Goal: Communication & Community: Answer question/provide support

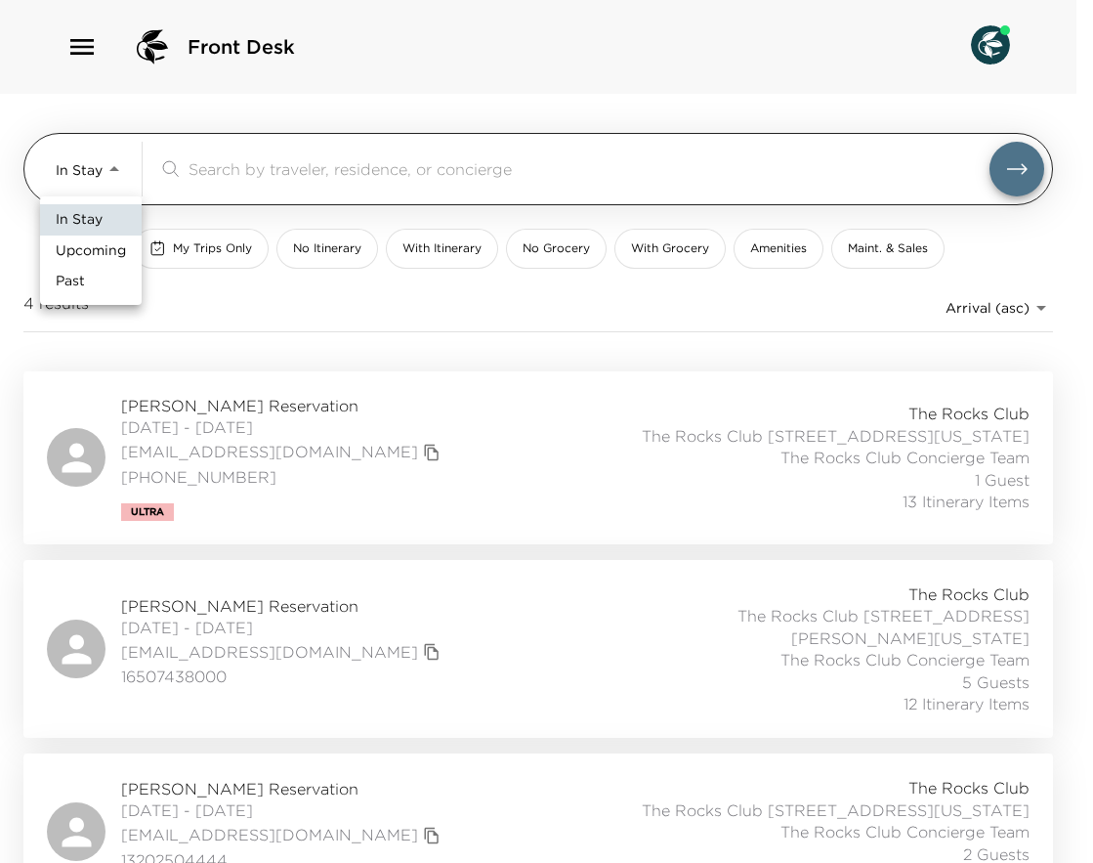
click at [109, 165] on body "Front Desk In Stay In-Stay ​ My Trips Only No Itinerary With Itinerary No Groce…" at bounding box center [546, 431] width 1093 height 863
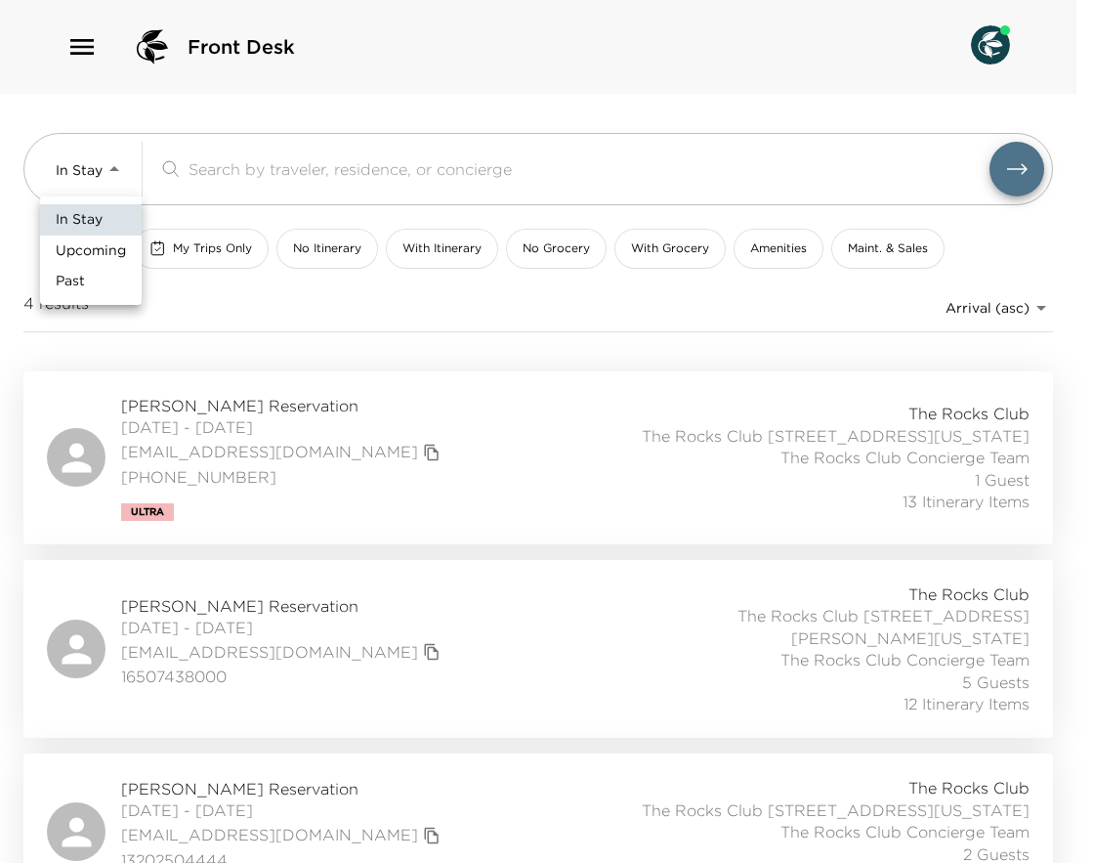
click at [90, 50] on div at bounding box center [546, 431] width 1093 height 863
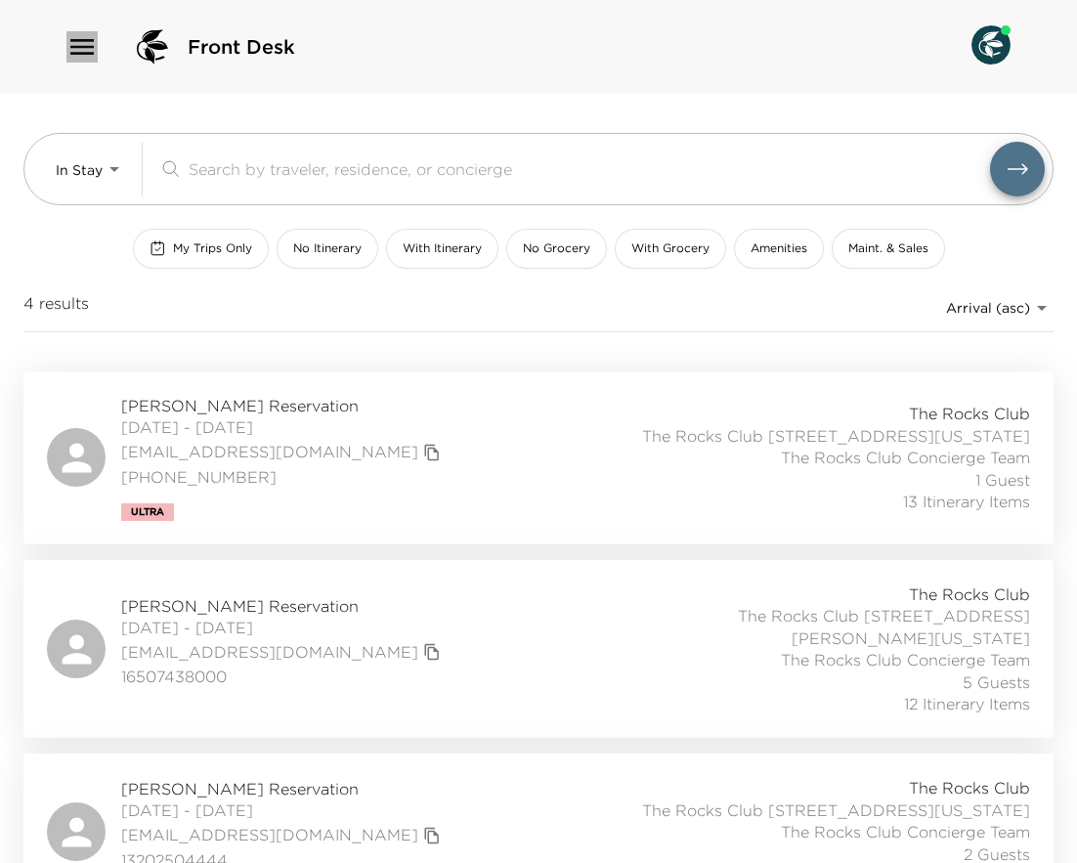
click at [88, 43] on icon "button" at bounding box center [81, 46] width 31 height 31
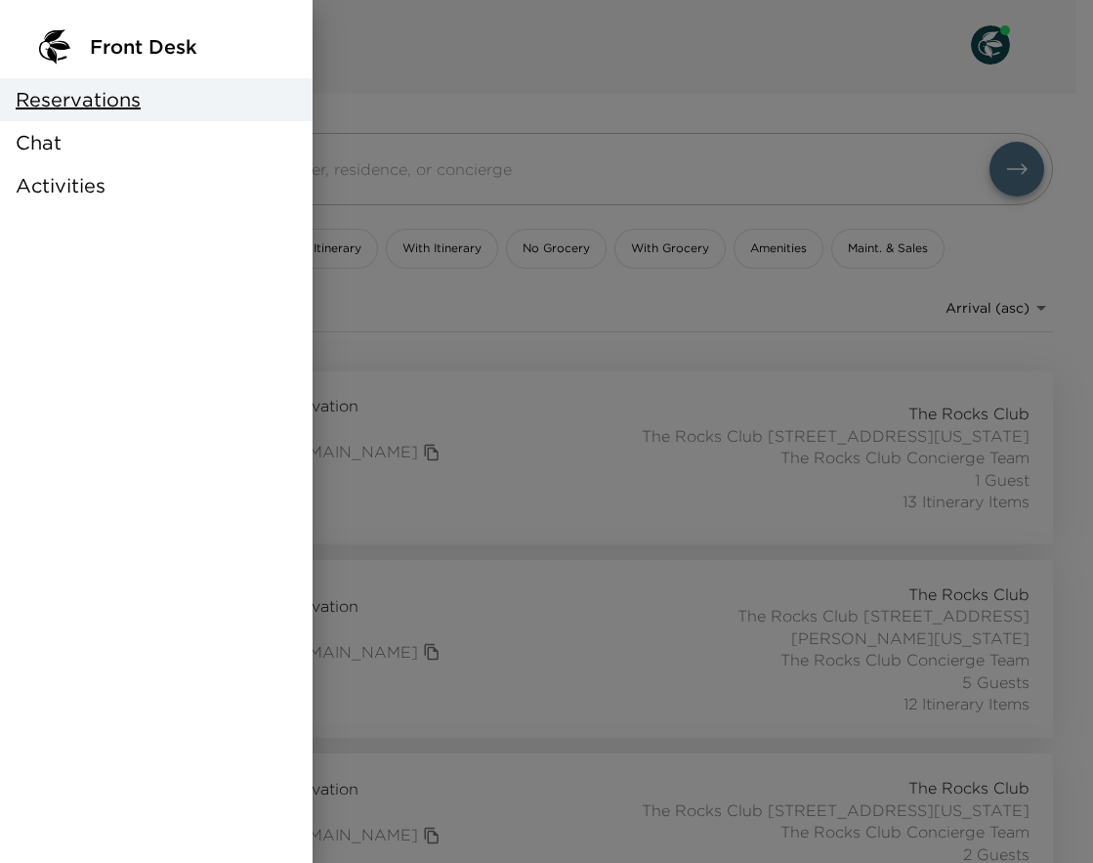
click at [78, 149] on div "Chat" at bounding box center [156, 142] width 313 height 43
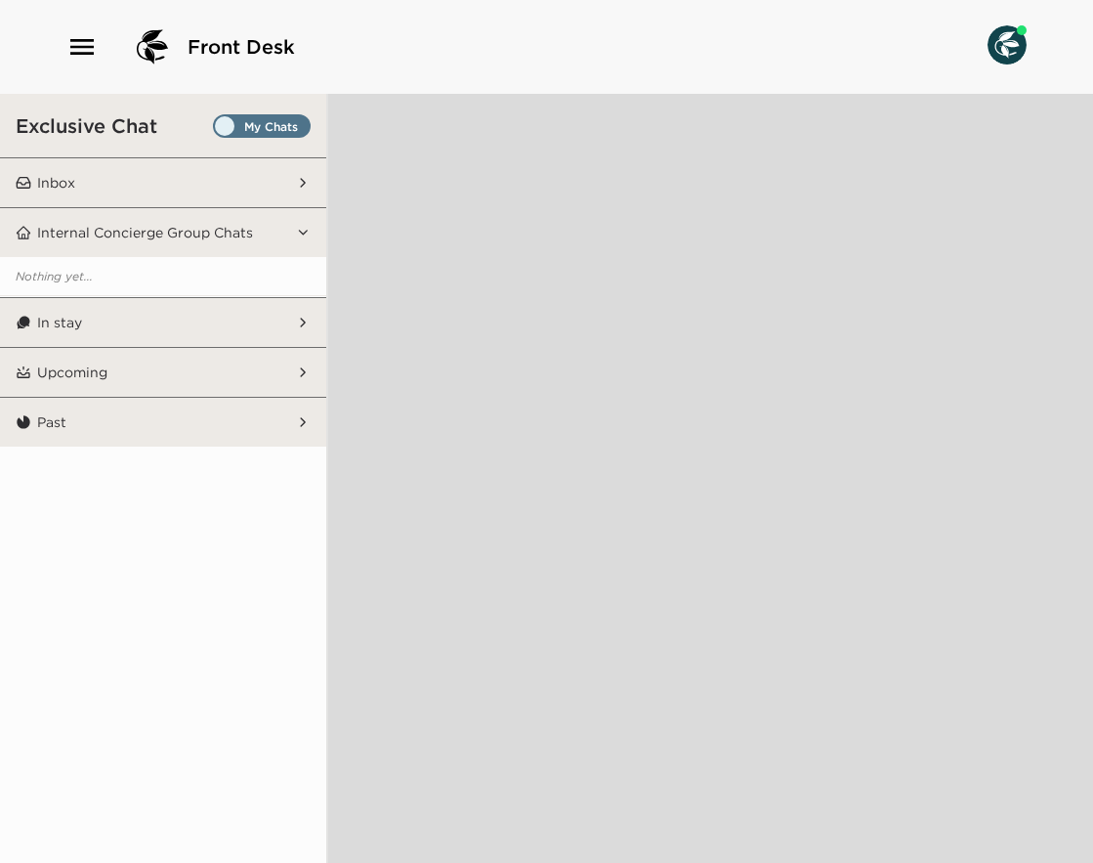
click at [226, 128] on span "Set all destinations" at bounding box center [262, 130] width 98 height 23
click at [217, 130] on input "Set all destinations" at bounding box center [217, 130] width 0 height 0
click at [217, 176] on button "Inbox" at bounding box center [163, 182] width 265 height 49
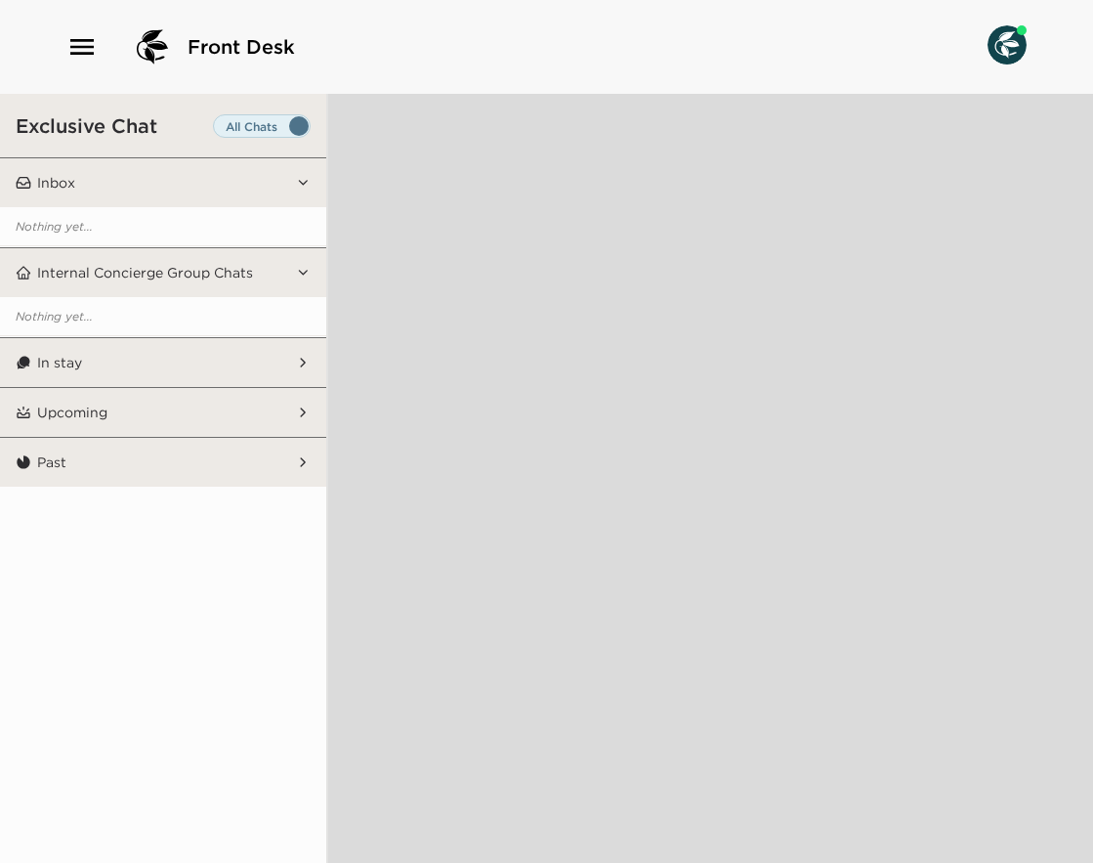
click at [173, 361] on button "In stay" at bounding box center [163, 362] width 265 height 49
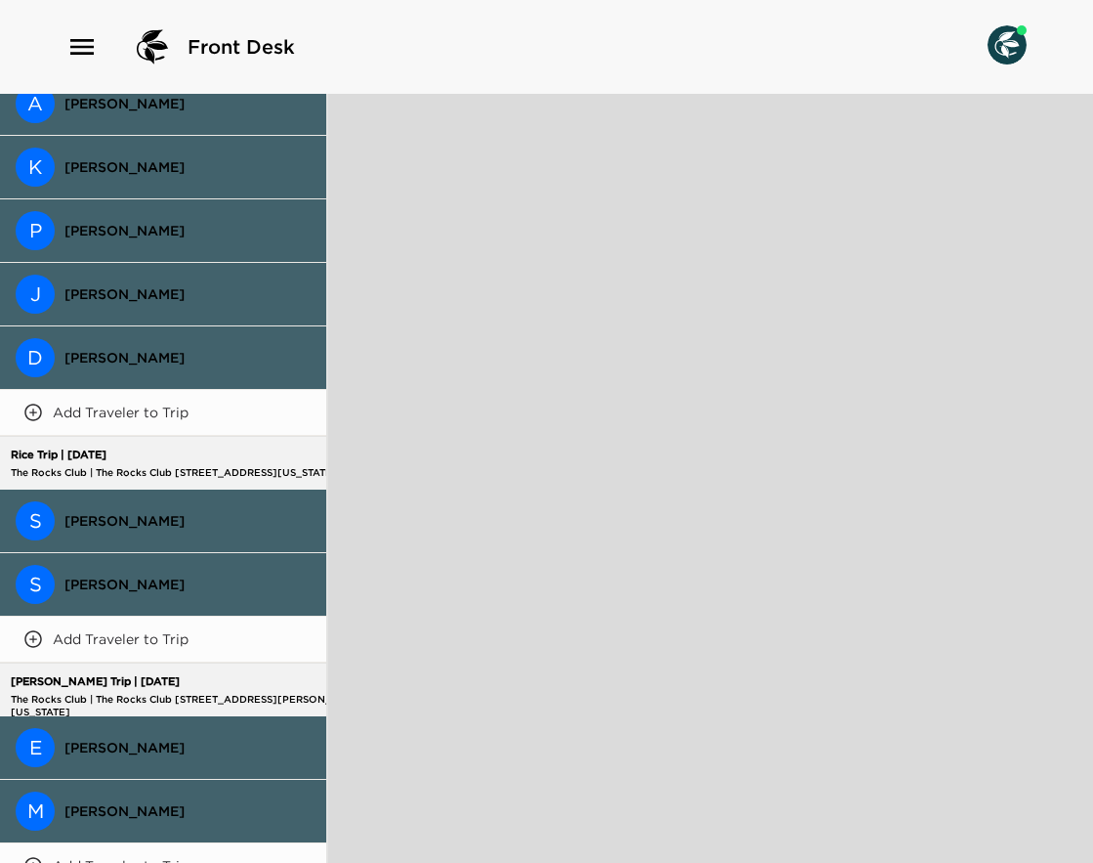
scroll to position [650, 0]
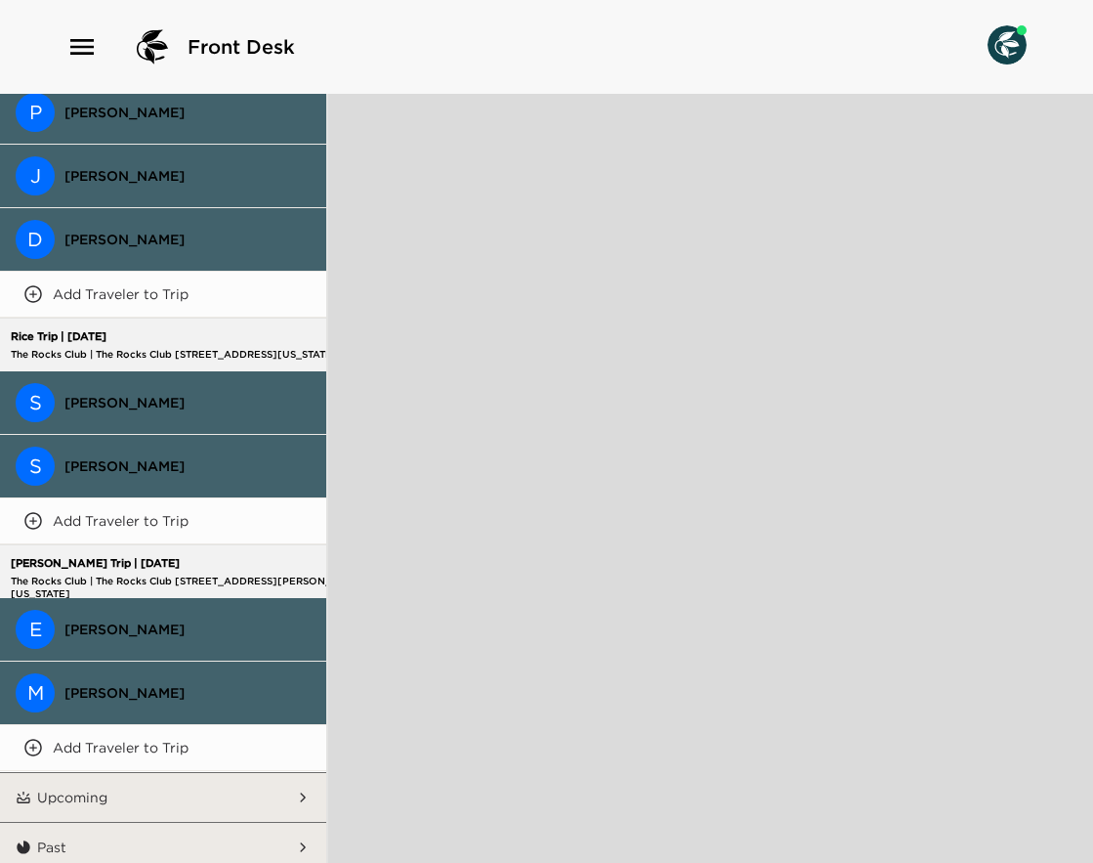
click at [230, 625] on span "[PERSON_NAME]" at bounding box center [187, 629] width 246 height 18
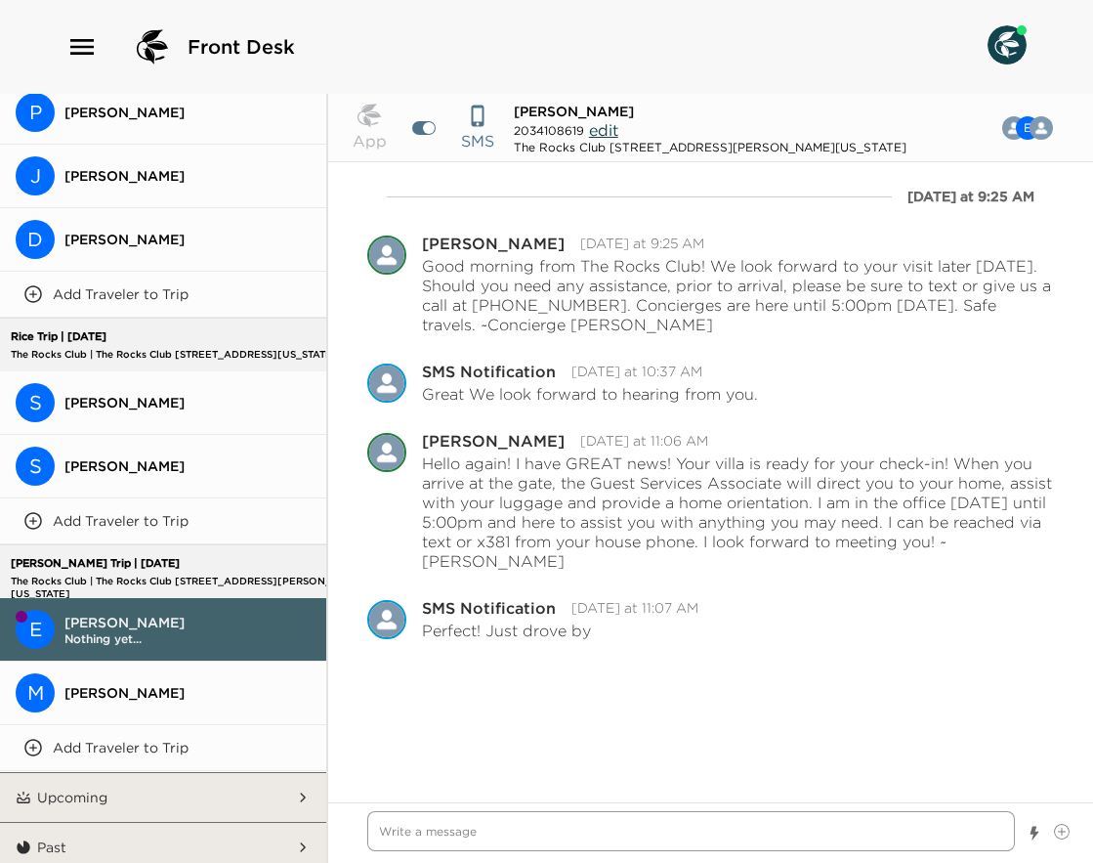
click at [481, 839] on textarea "Write a message" at bounding box center [691, 831] width 648 height 40
type textarea "x"
type textarea "G"
type textarea "x"
type textarea "Go"
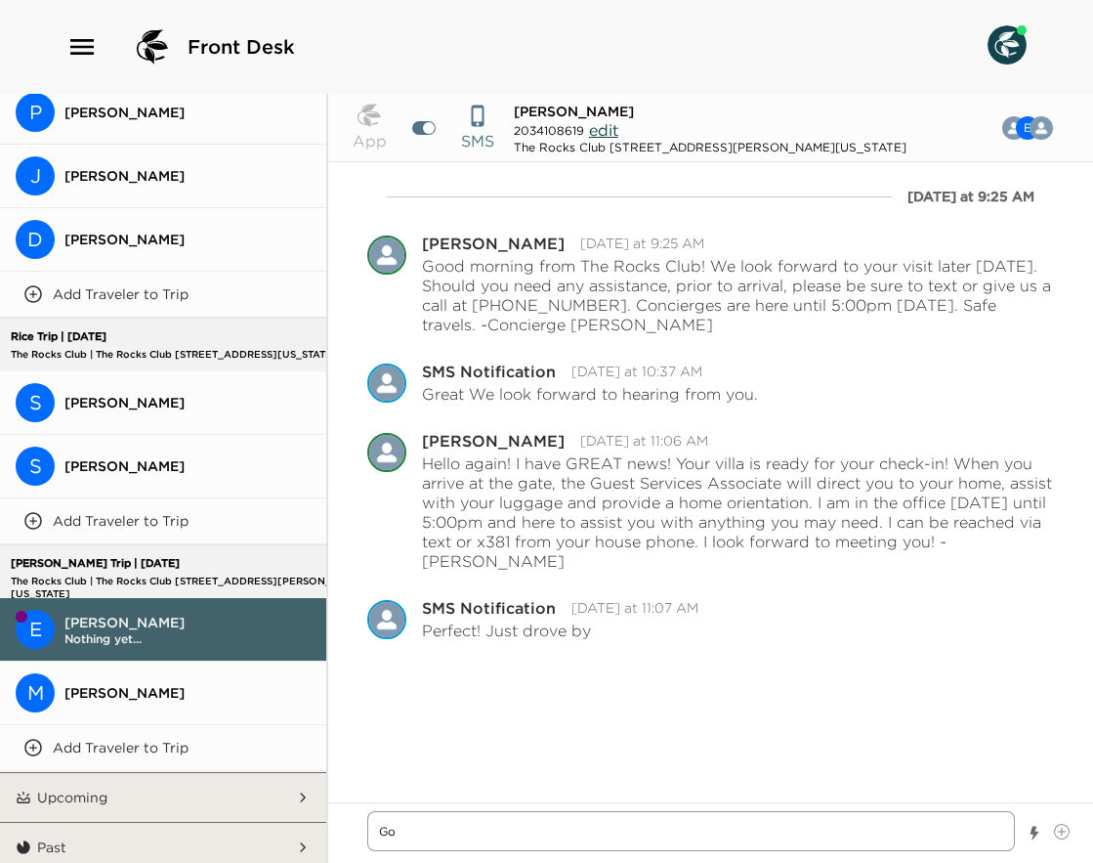
type textarea "x"
type textarea "Goo"
type textarea "x"
type textarea "Good"
type textarea "x"
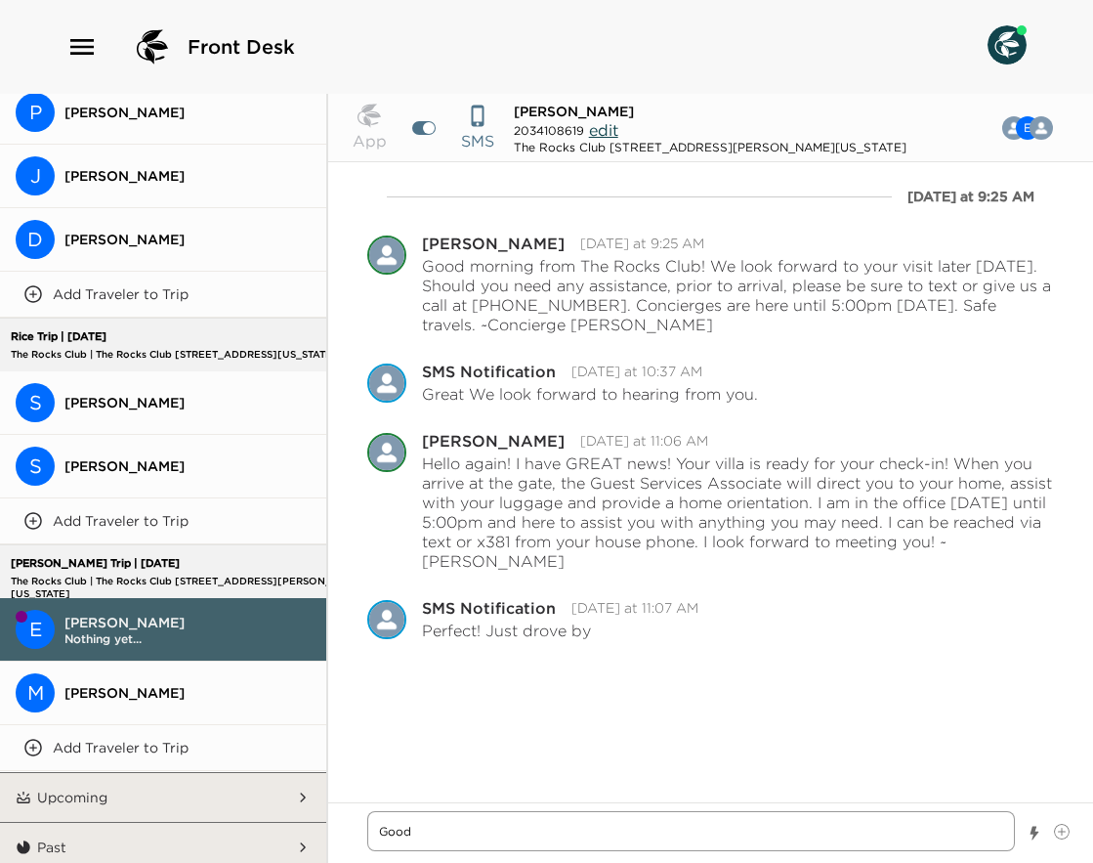
type textarea "Good"
type textarea "x"
type textarea "Good e"
type textarea "x"
type textarea "Good ev"
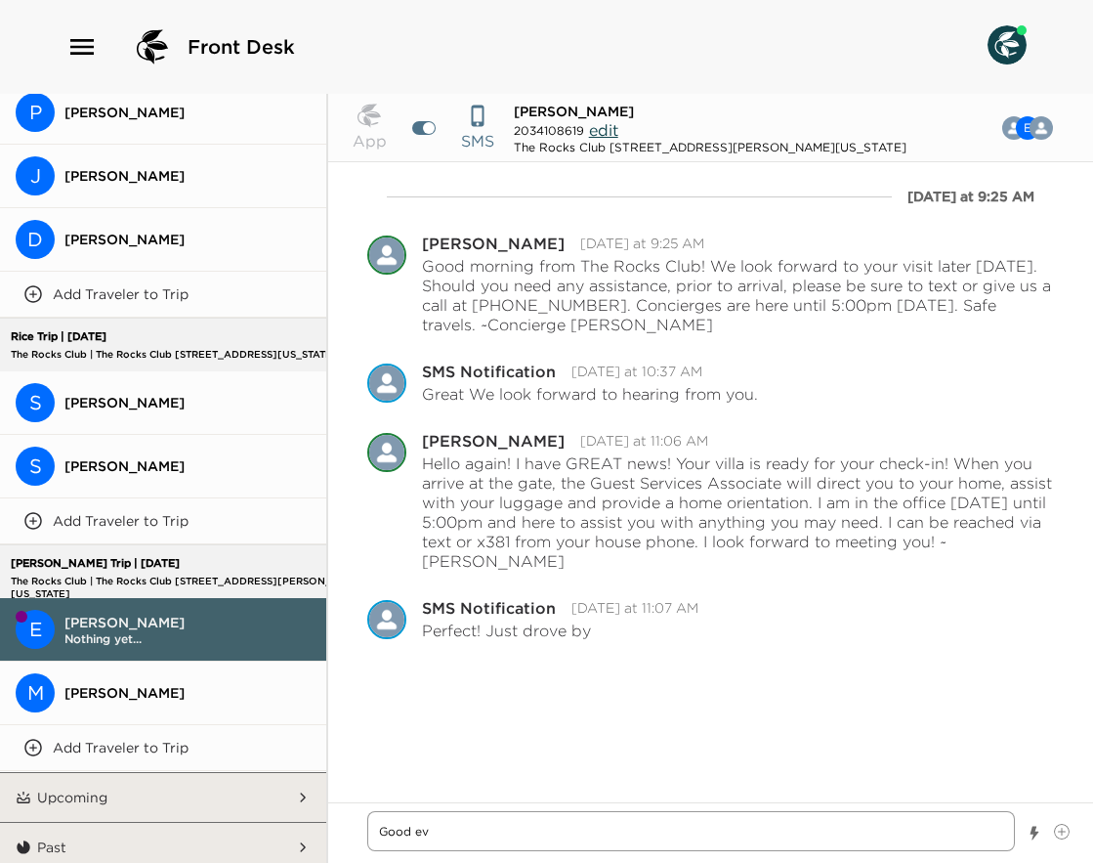
type textarea "x"
type textarea "Good eve"
type textarea "x"
type textarea "Good even"
type textarea "x"
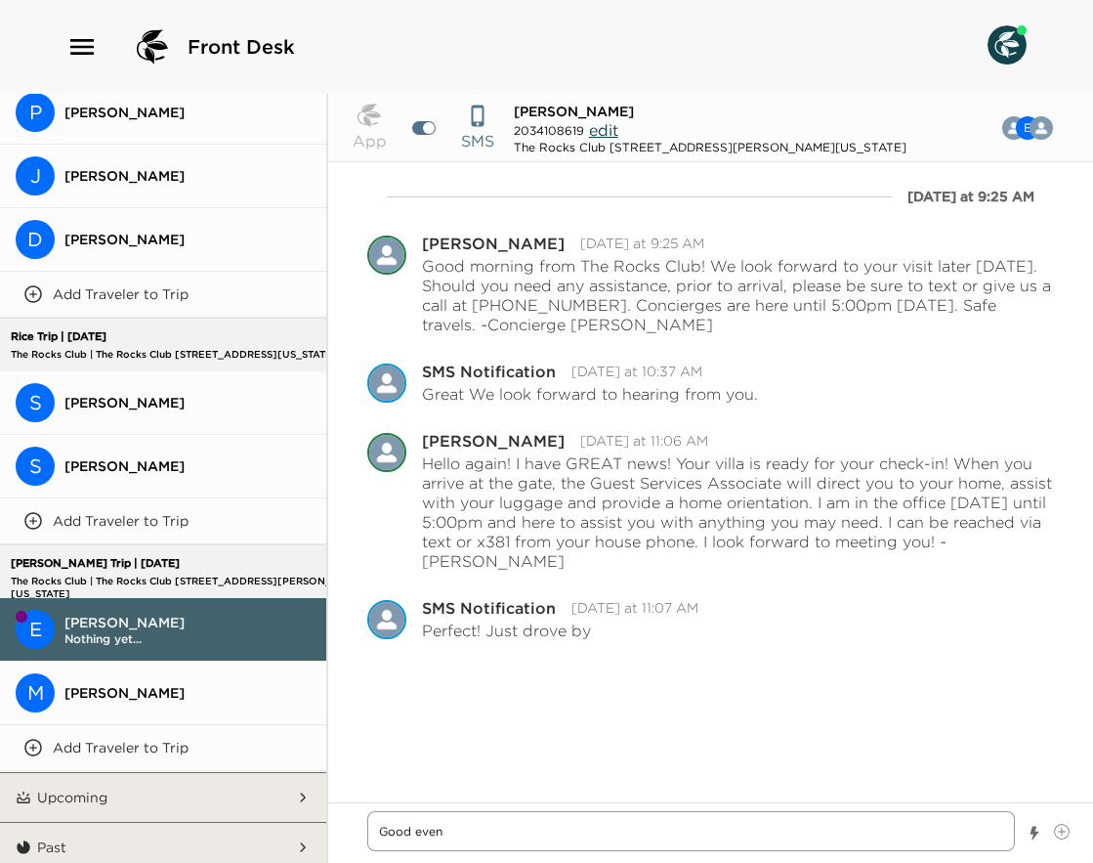
type textarea "Good eveni"
type textarea "x"
type textarea "Good evenin"
type textarea "x"
type textarea "Good evening"
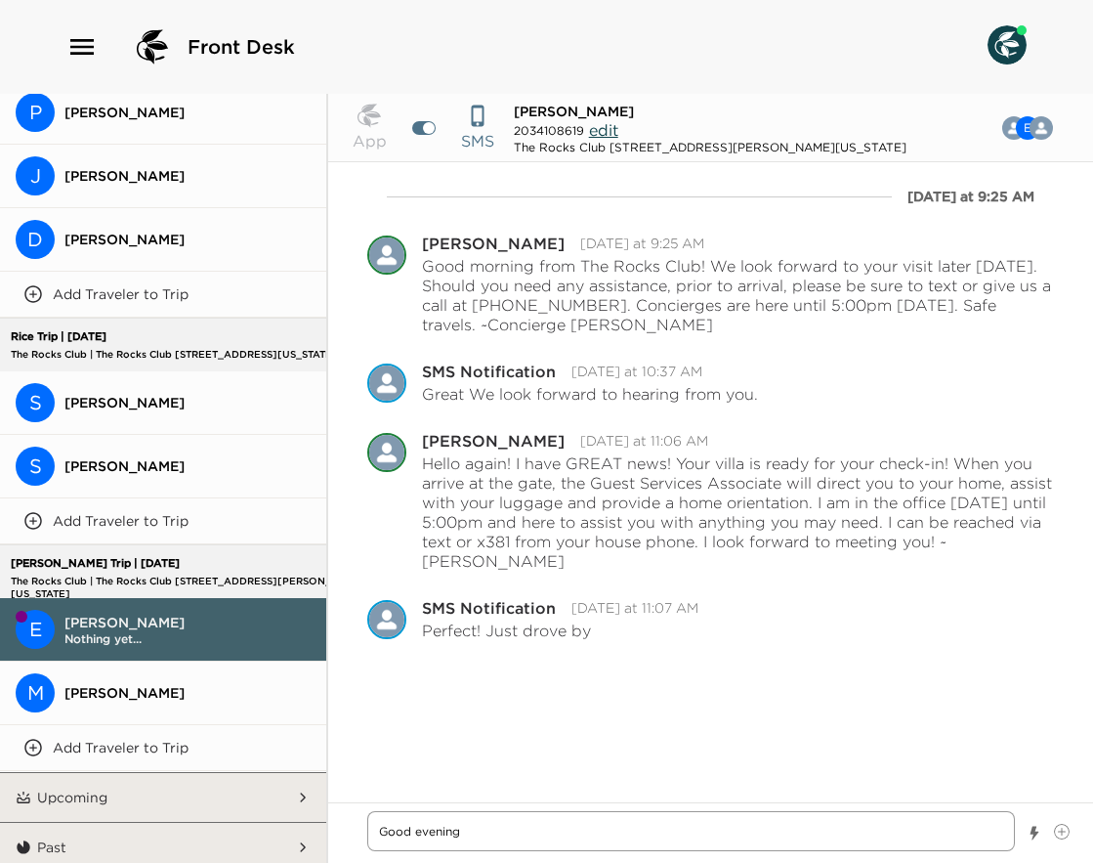
type textarea "x"
type textarea "Good evening!"
type textarea "x"
type textarea "Good evening!"
type textarea "x"
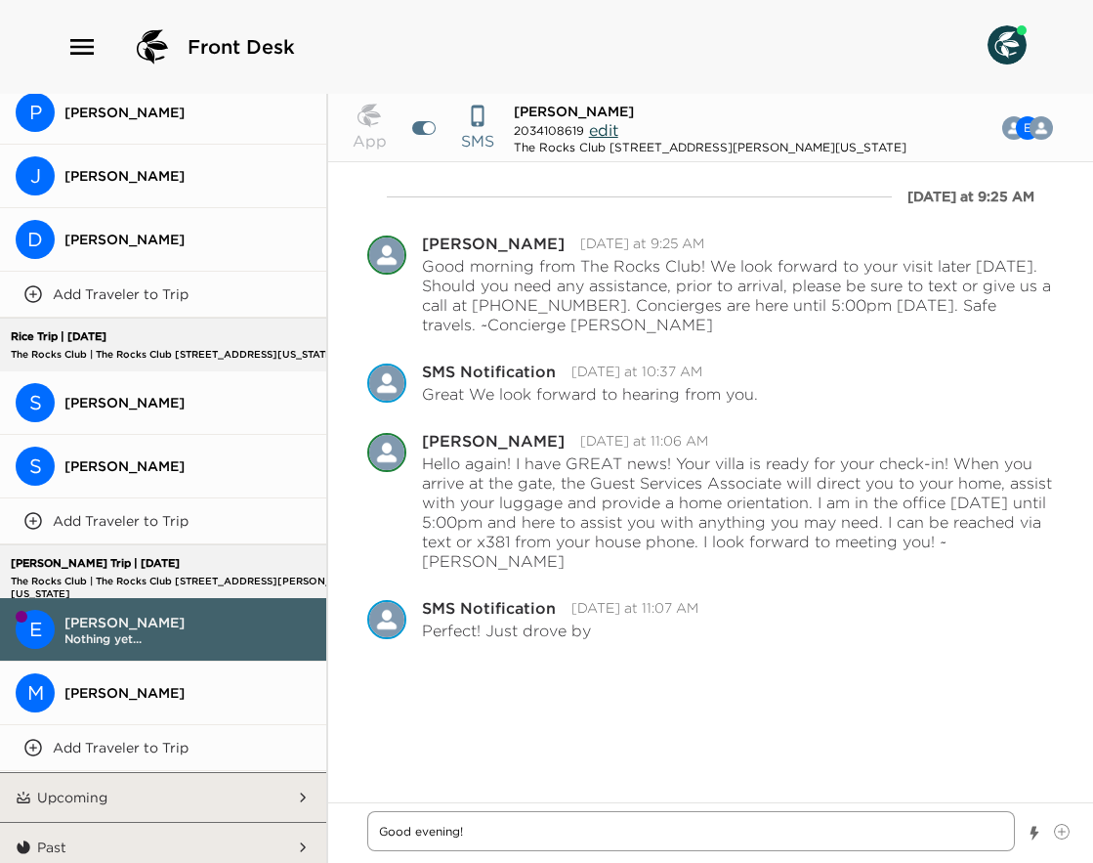
type textarea "Good evening!"
type textarea "x"
type textarea "Good evening! A"
type textarea "x"
type textarea "Good evening! A"
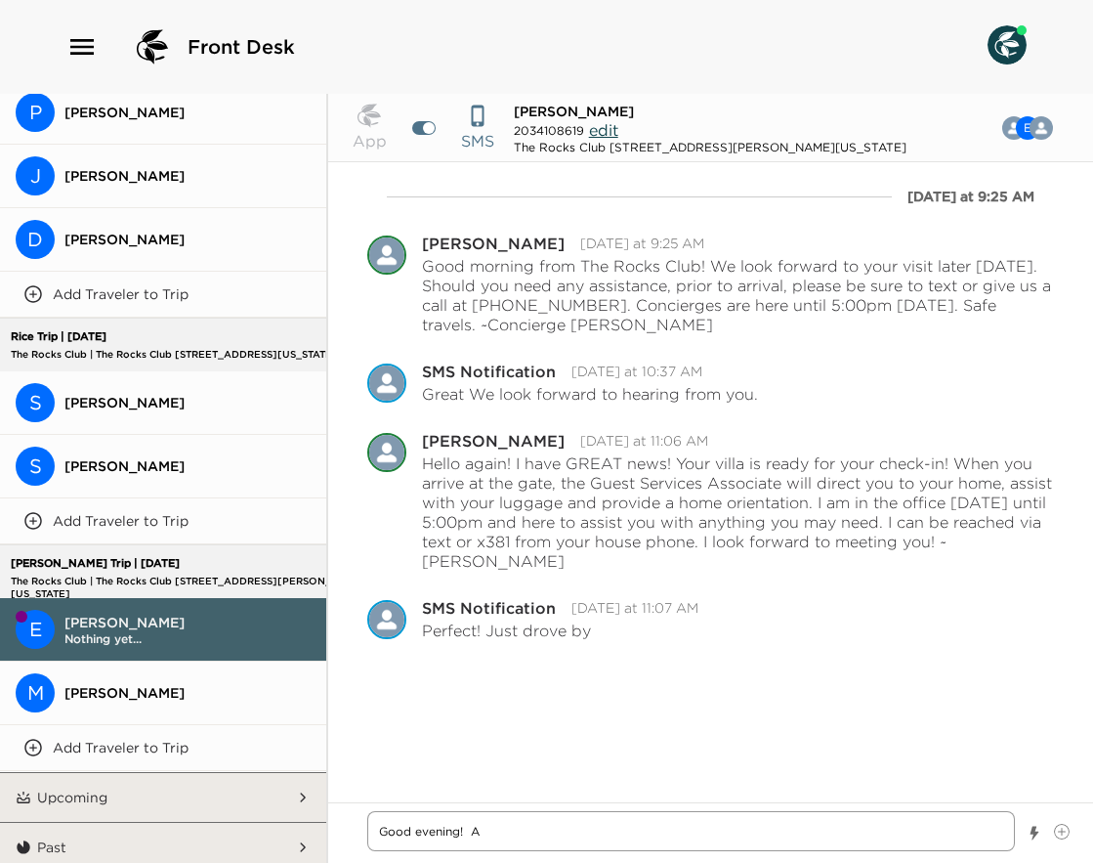
type textarea "x"
type textarea "Good evening! A m"
type textarea "x"
type textarea "Good evening! A mt"
type textarea "x"
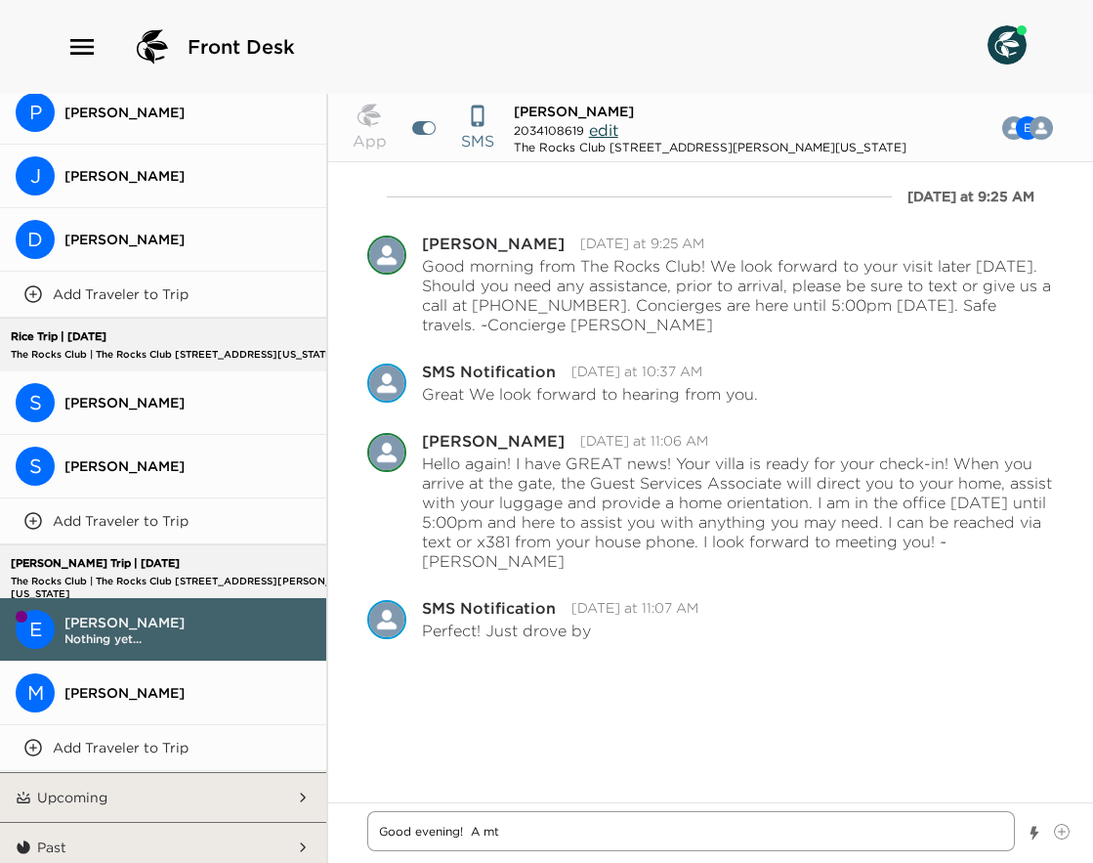
type textarea "Good evening! A m"
type textarea "x"
type textarea "Good evening! A"
type textarea "x"
type textarea "Good evening! A"
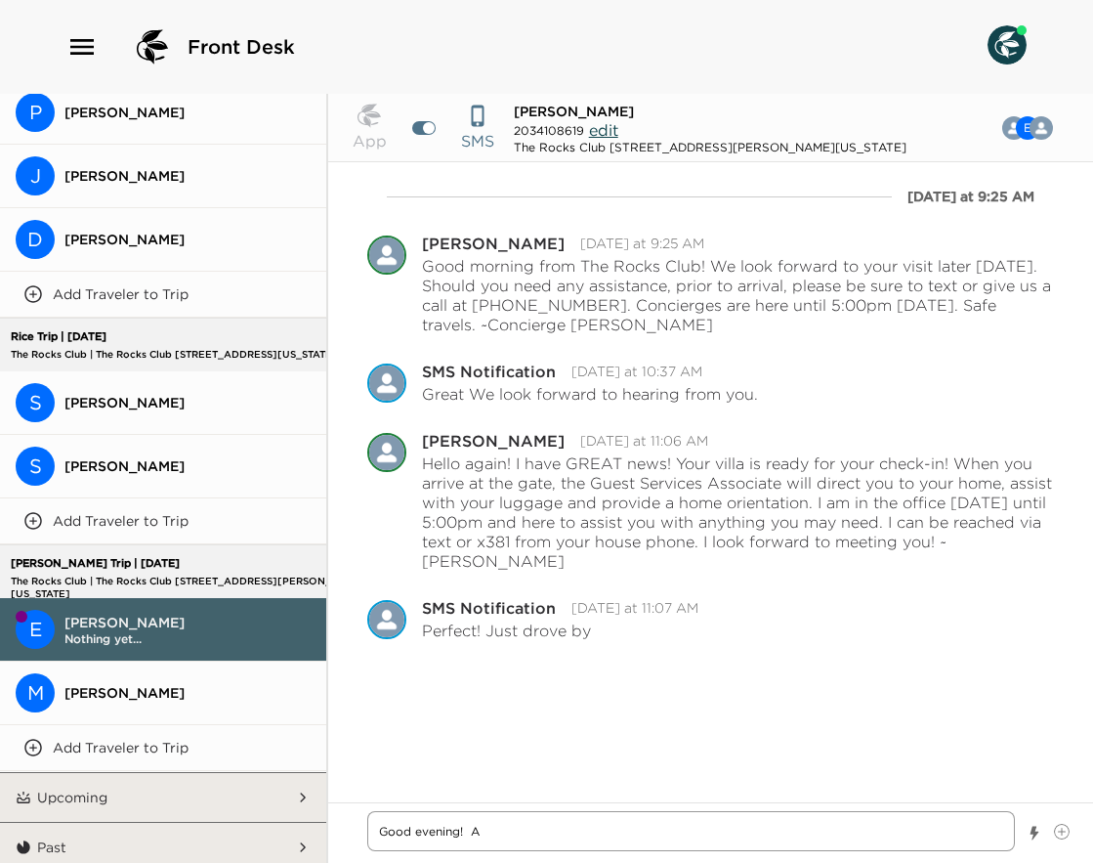
type textarea "x"
type textarea "Good evening! A"
type textarea "x"
type textarea "Good evening! A n"
type textarea "x"
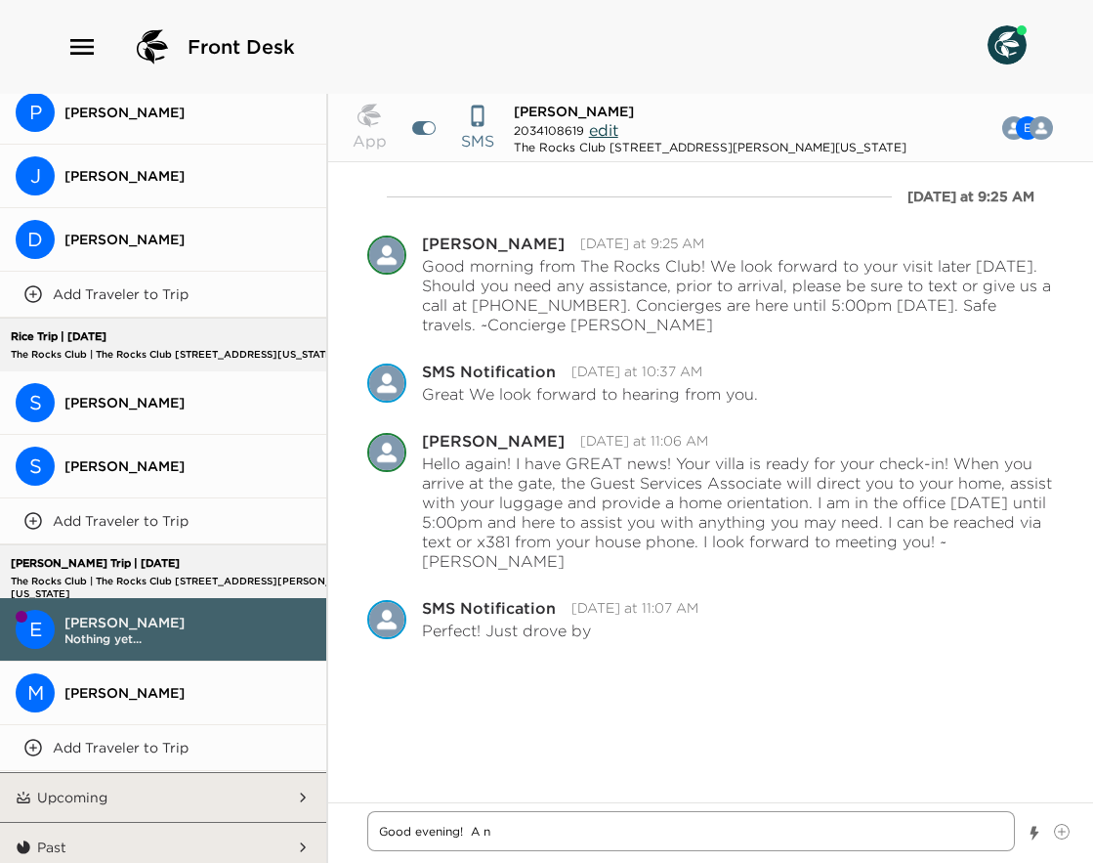
type textarea "Good evening! A no"
type textarea "x"
type textarea "Good evening! A not"
type textarea "x"
type textarea "Good evening! A note"
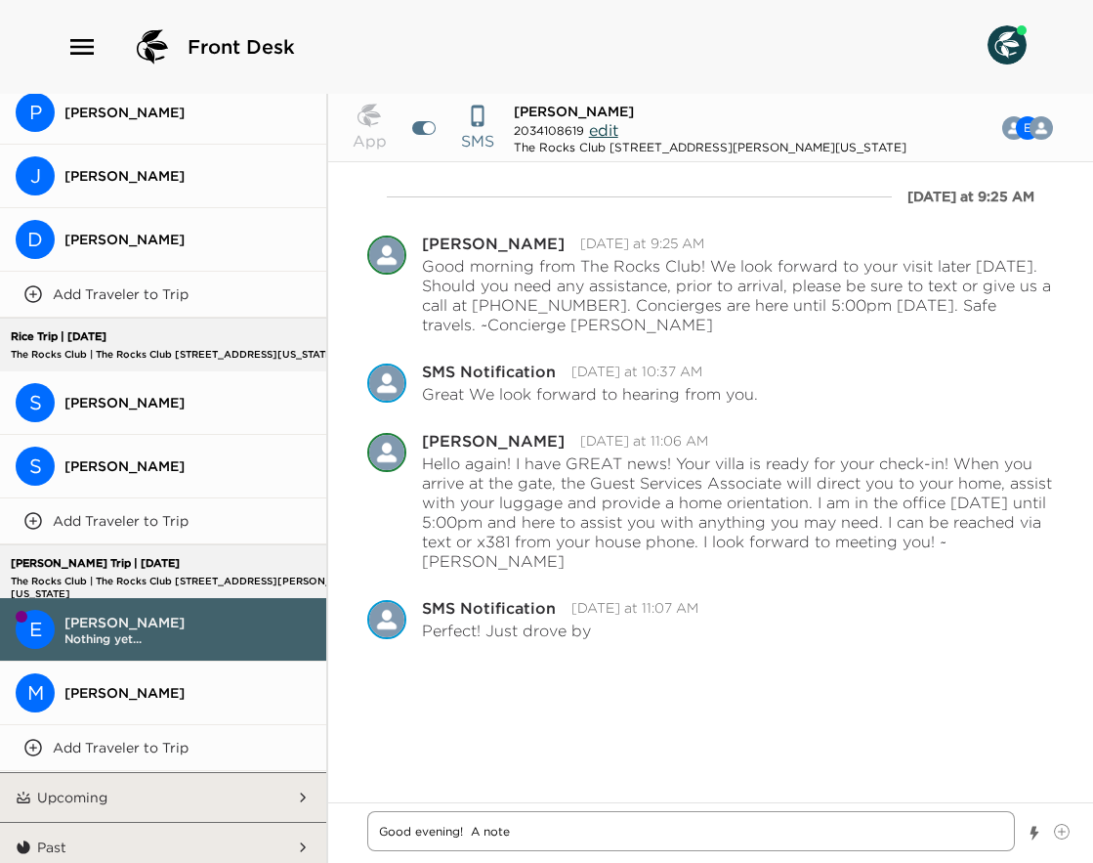
type textarea "x"
type textarea "Good evening! A note"
type textarea "x"
type textarea "Good evening! A note t"
type textarea "x"
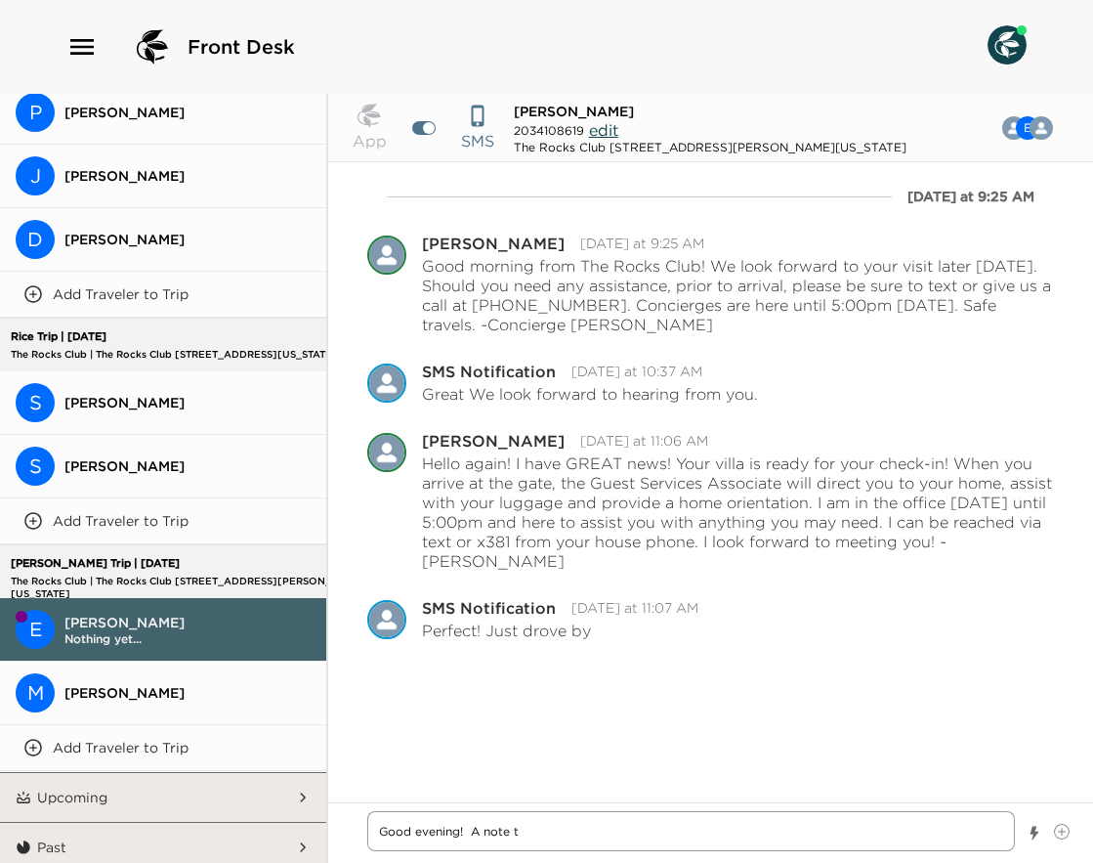
type textarea "Good evening! A note to"
type textarea "x"
type textarea "Good evening! A note to"
type textarea "x"
type textarea "Good evening! A note to l"
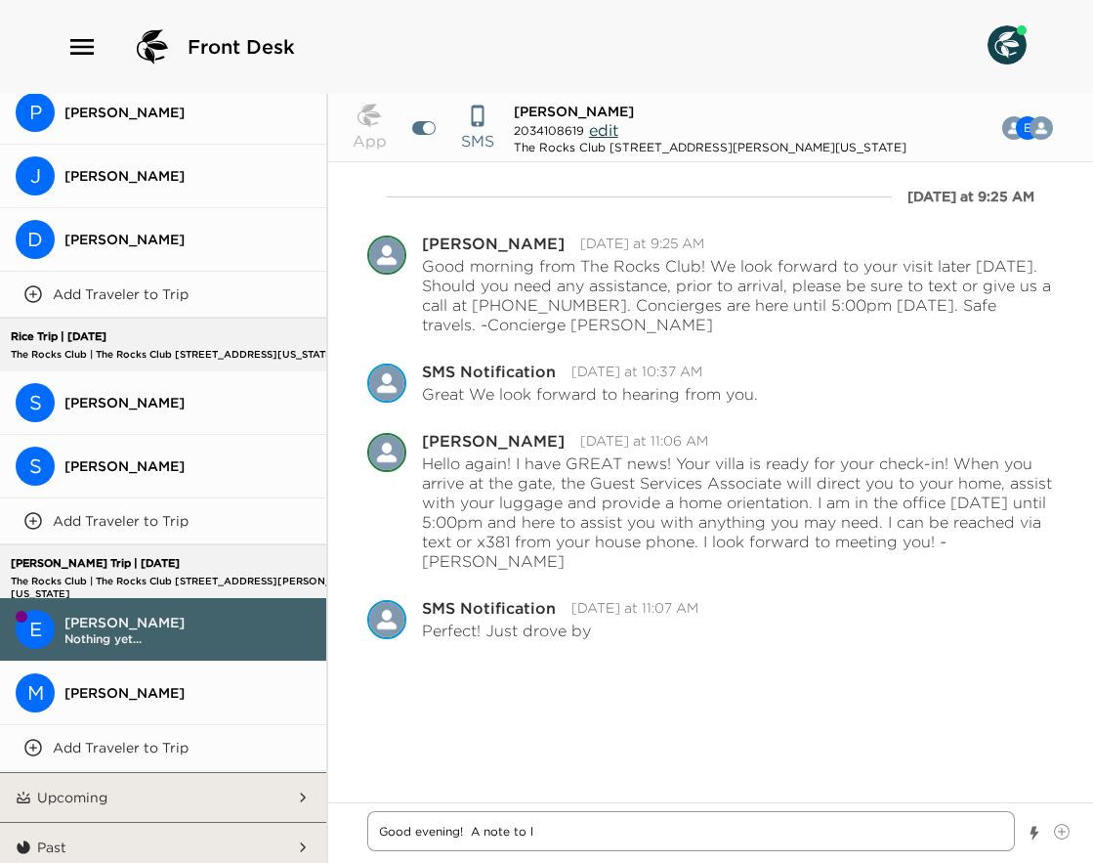
type textarea "x"
type textarea "Good evening! A note to le"
type textarea "x"
type textarea "Good evening! A note to let"
type textarea "x"
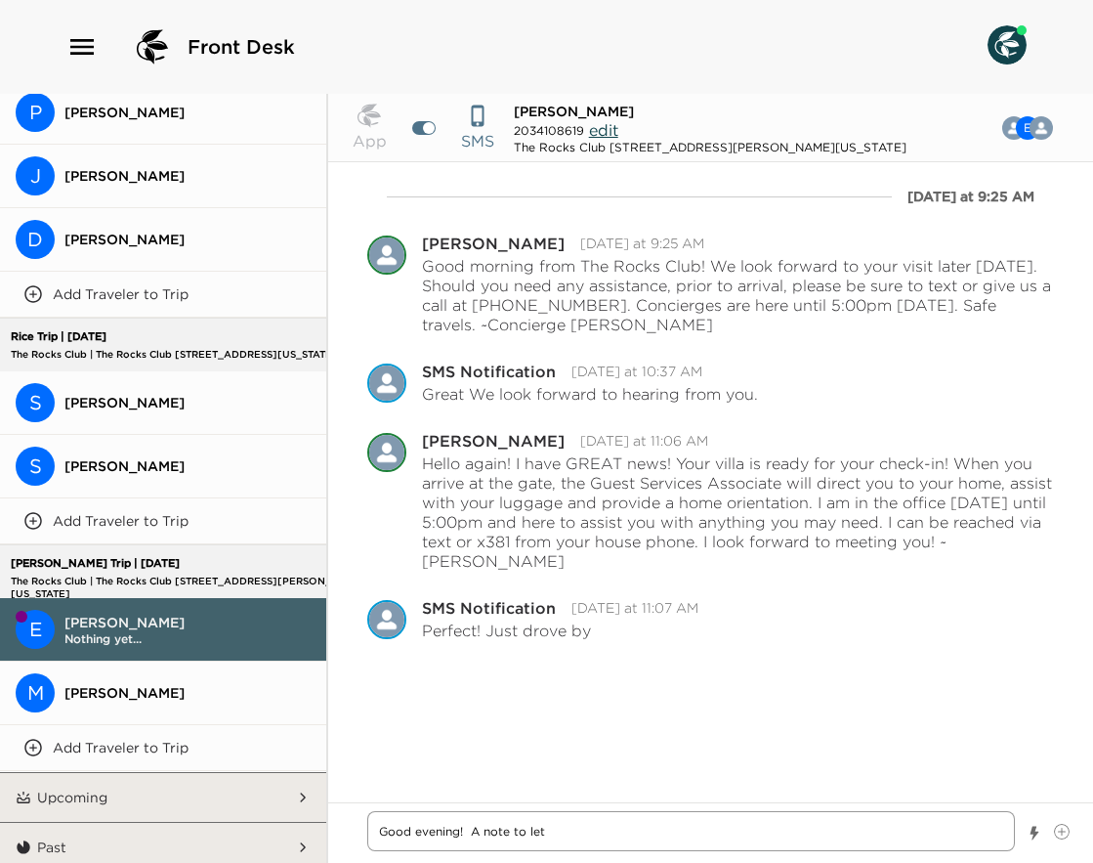
type textarea "Good evening! A note to let"
type textarea "x"
type textarea "Good evening! A note to let y"
type textarea "x"
type textarea "Good evening! A note to let yo"
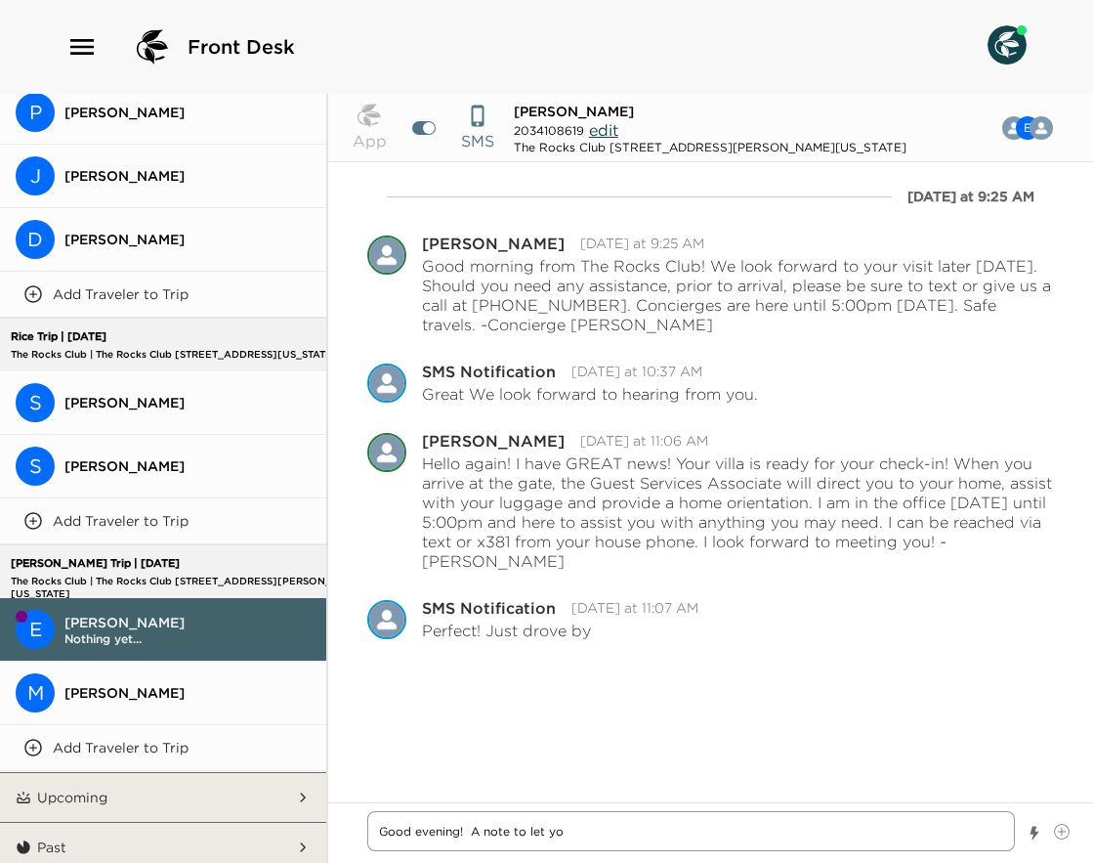
type textarea "x"
type textarea "Good evening! A note to let you"
type textarea "x"
type textarea "Good evening! A note to let you"
type textarea "x"
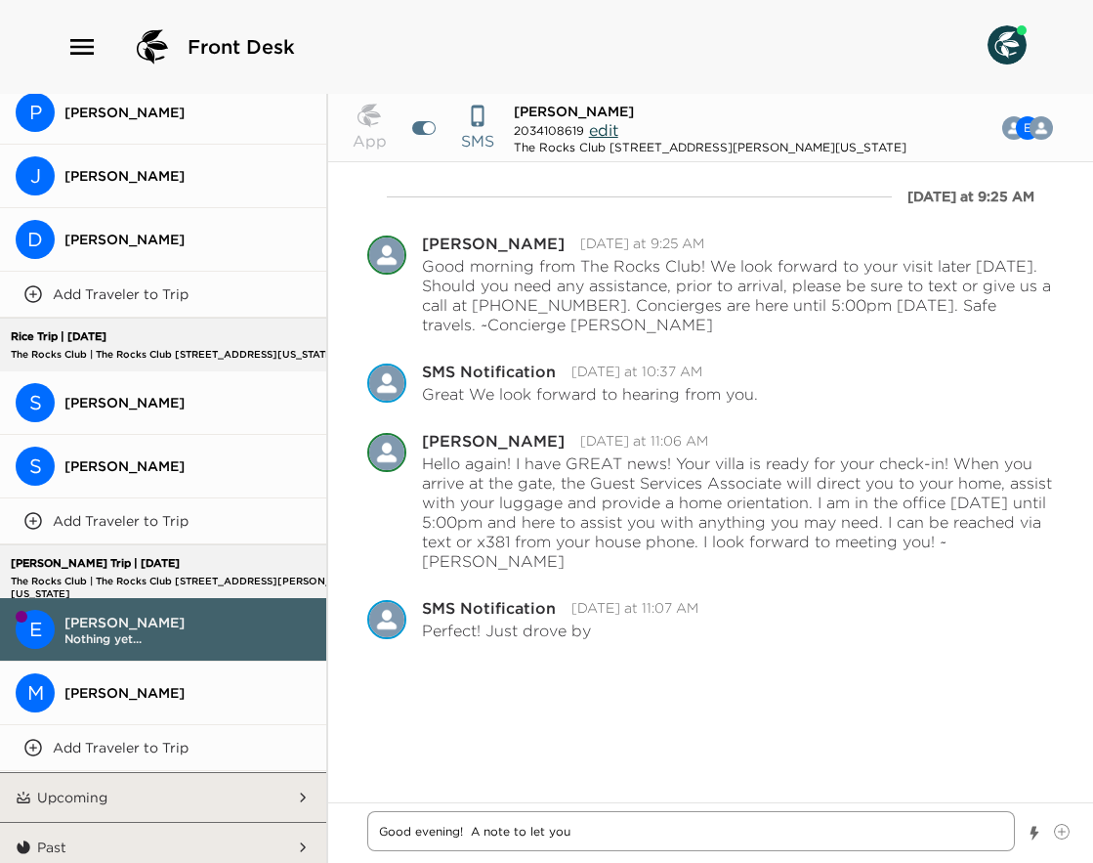
type textarea "Good evening! A note to let you k"
type textarea "x"
type textarea "Good evening! A note to let you kn"
type textarea "x"
type textarea "Good evening! A note to let you kno"
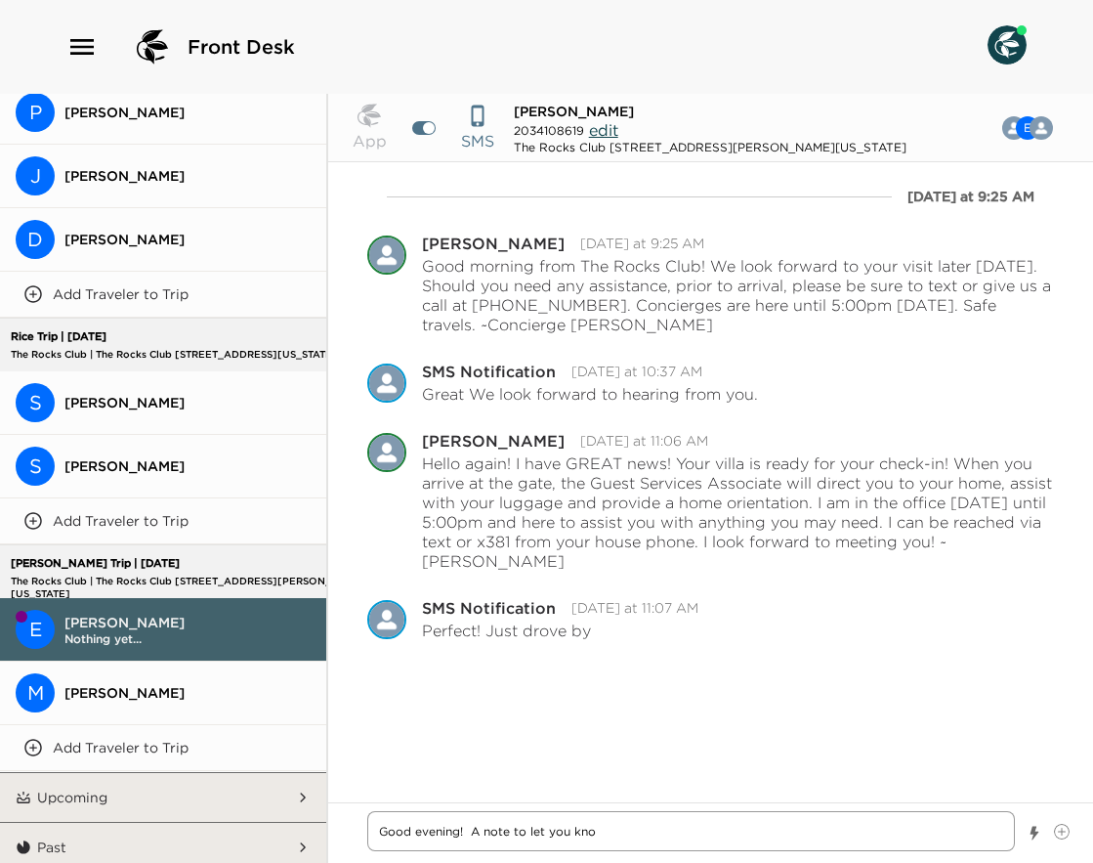
type textarea "x"
type textarea "Good evening! A note to let you know"
type textarea "x"
type textarea "Good evening! A note to let you know"
type textarea "x"
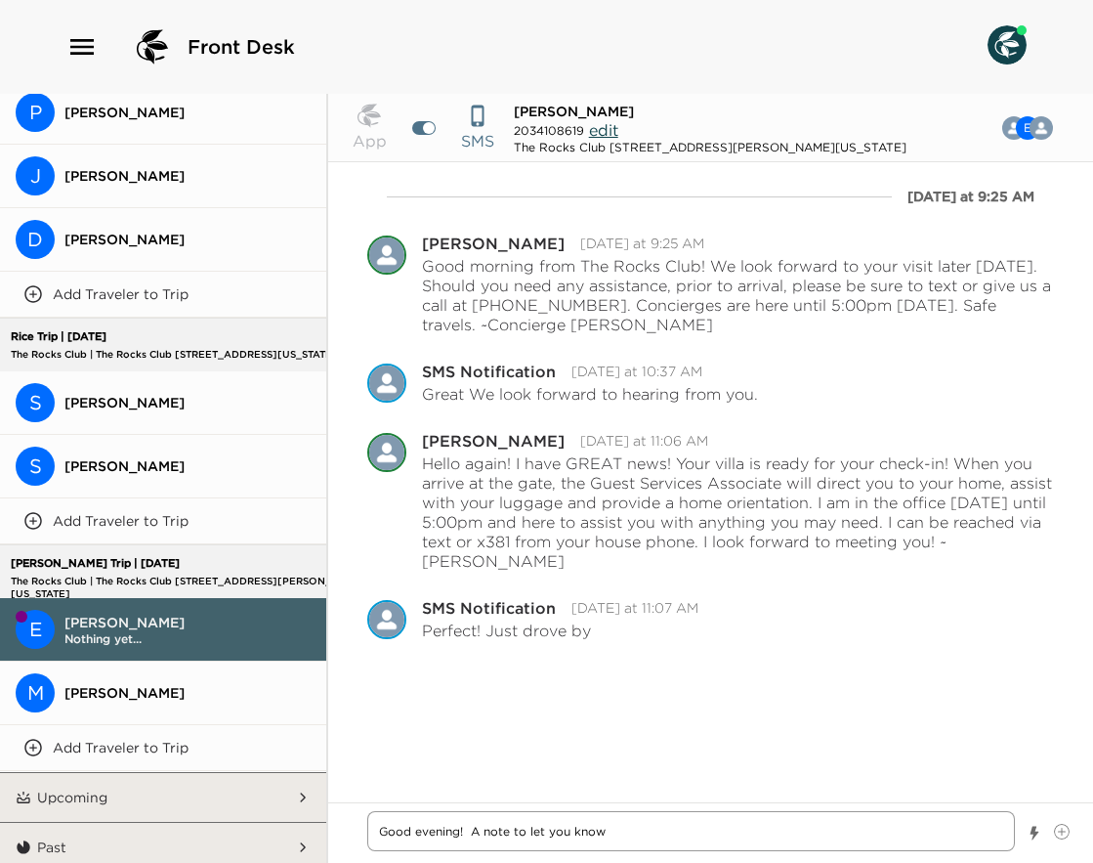
type textarea "Good evening! A note to let you know I"
type textarea "x"
type textarea "Good evening! A note to let you know I"
type textarea "x"
type textarea "Good evening! A note to let you know I a"
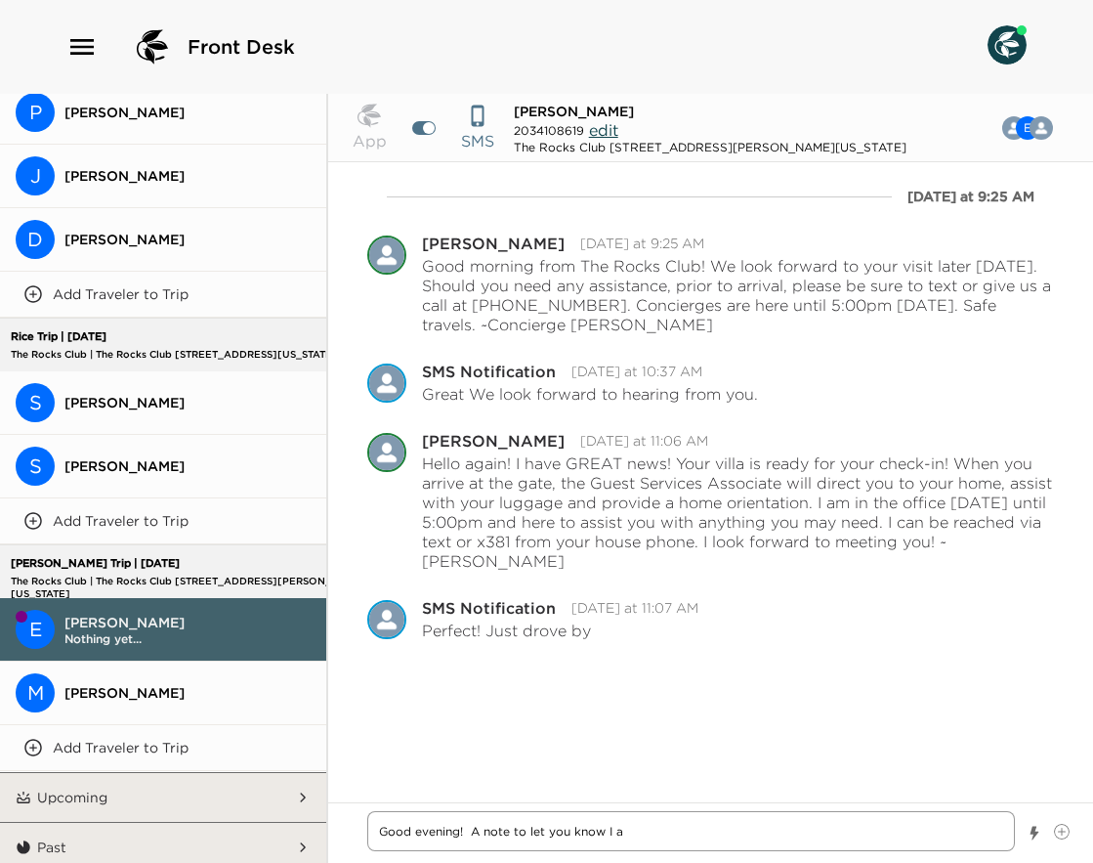
type textarea "x"
type textarea "Good evening! A note to let you know I am"
type textarea "x"
type textarea "Good evening! A note to let you know I am"
type textarea "x"
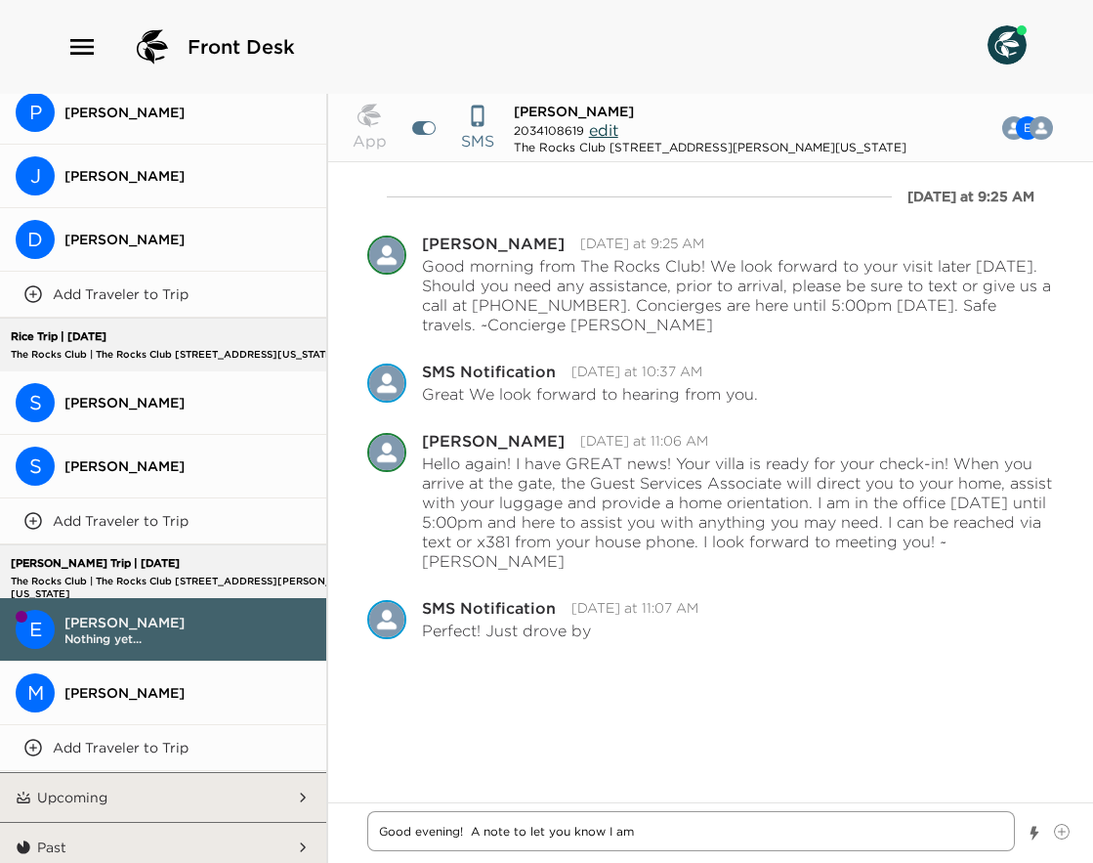
type textarea "Good evening! A note to let you know I am b"
type textarea "x"
type textarea "Good evening! A note to let you know I am be"
type textarea "x"
type textarea "Good evening! A note to let you know I am beg"
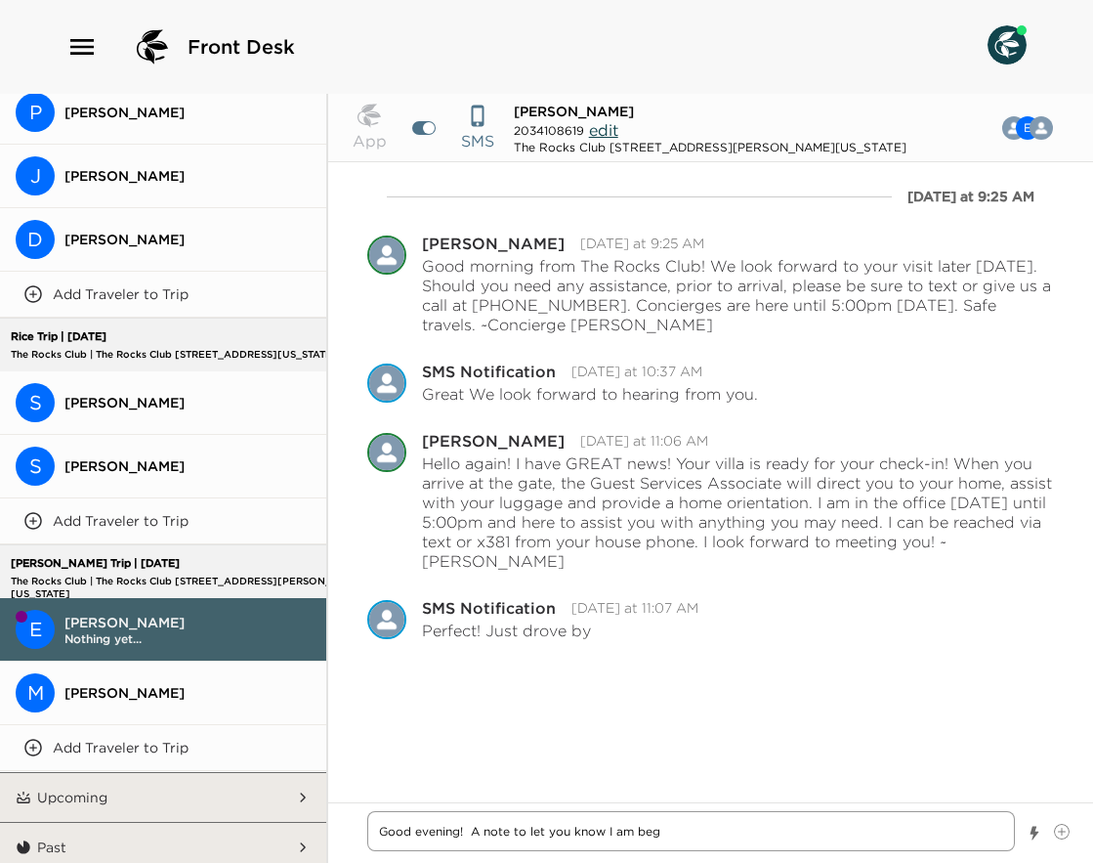
type textarea "x"
type textarea "Good evening! A note to let you know I am begi"
type textarea "x"
type textarea "Good evening! A note to let you know I am begin"
type textarea "x"
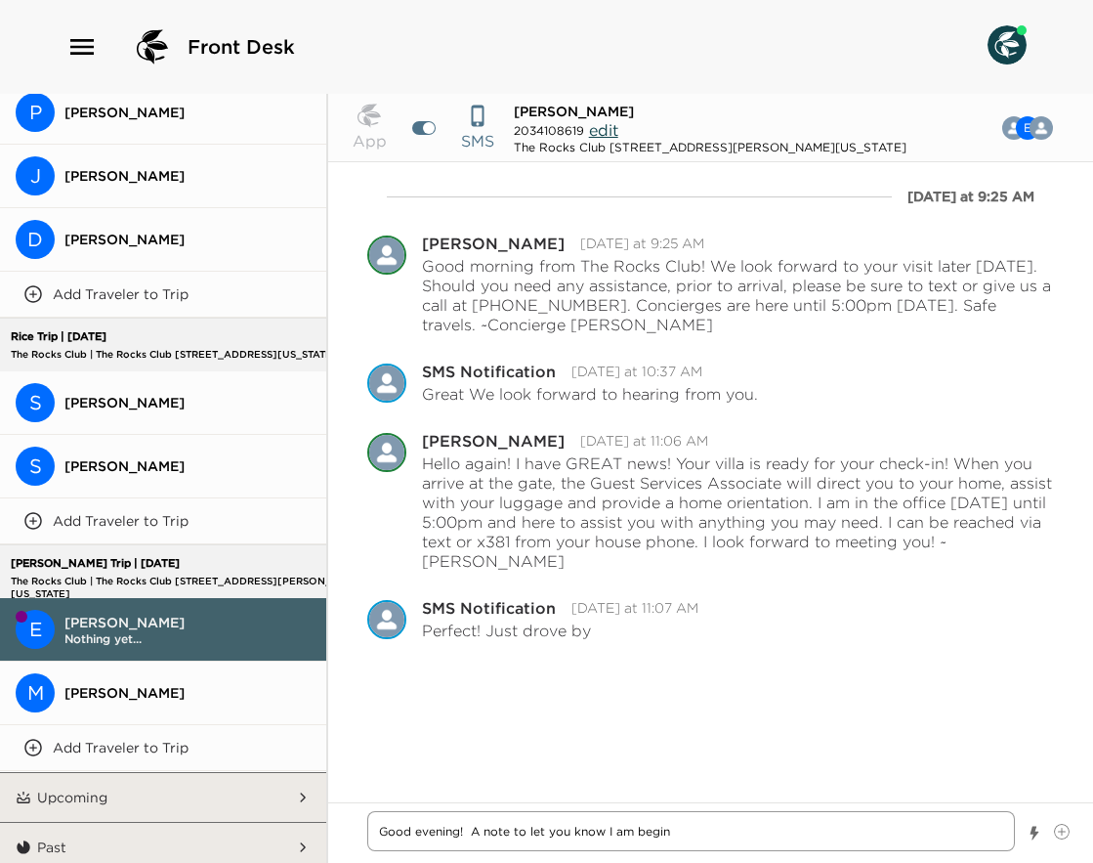
type textarea "Good evening! A note to let you know I am beginn"
type textarea "x"
type textarea "Good evening! A note to let you know I am beginni"
type textarea "x"
type textarea "Good evening! A note to let you know I am beginnin"
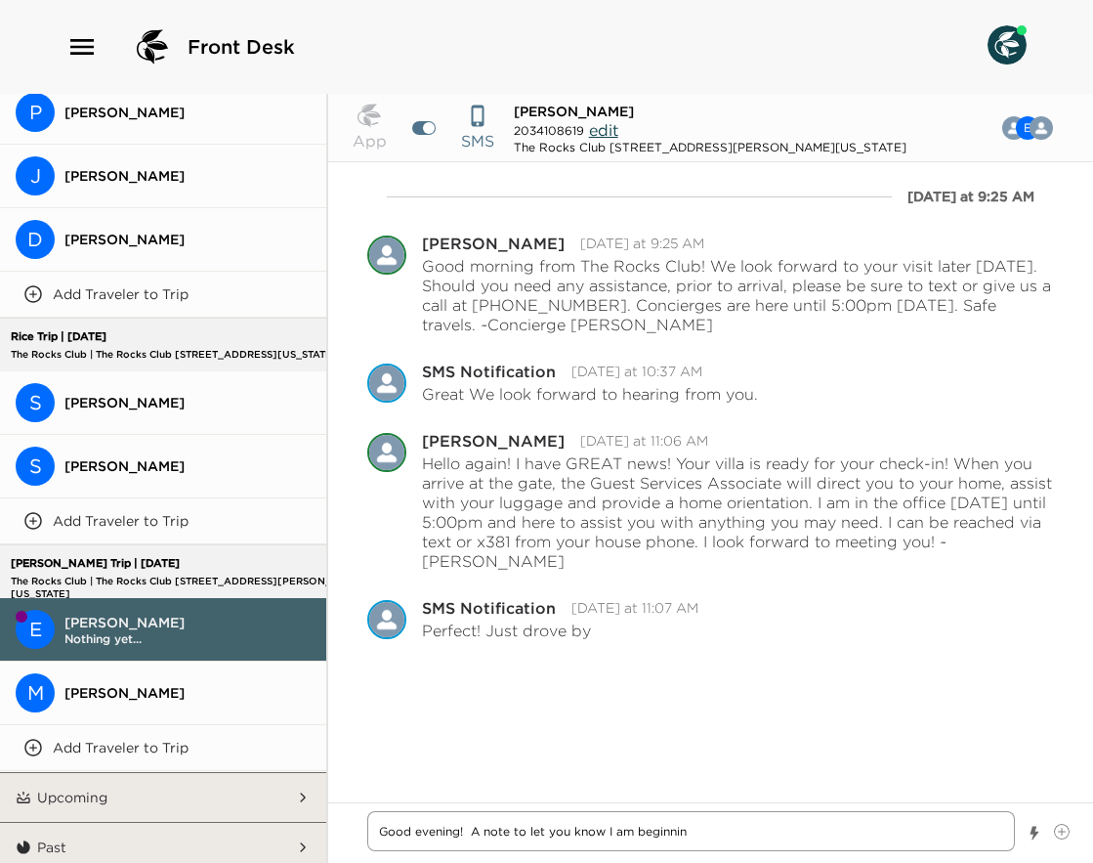
type textarea "x"
type textarea "Good evening! A note to let you know I am beginning"
type textarea "x"
type textarea "Good evening! A note to let you know I am beginning"
type textarea "x"
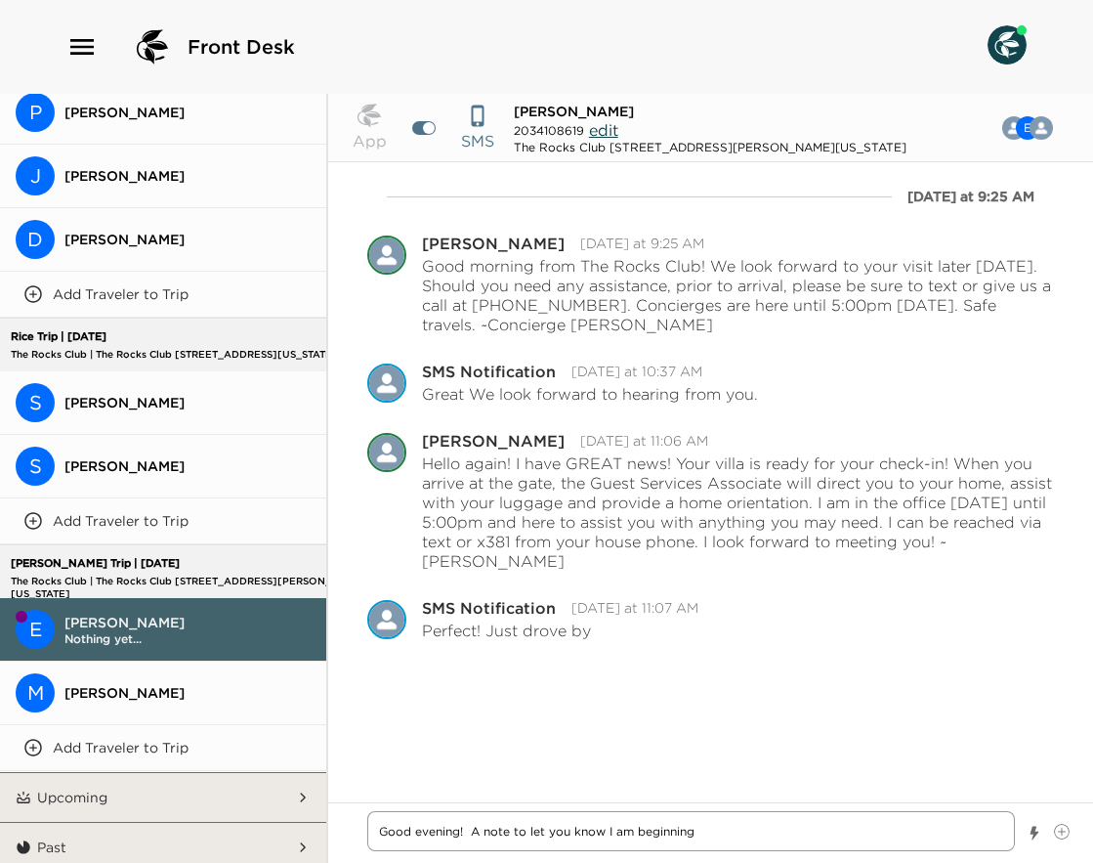
type textarea "Good evening! A note to let you know I am beginning m"
type textarea "x"
type textarea "Good evening! A note to let you know I am beginning my"
type textarea "x"
type textarea "Good evening! A note to let you know I am beginning my"
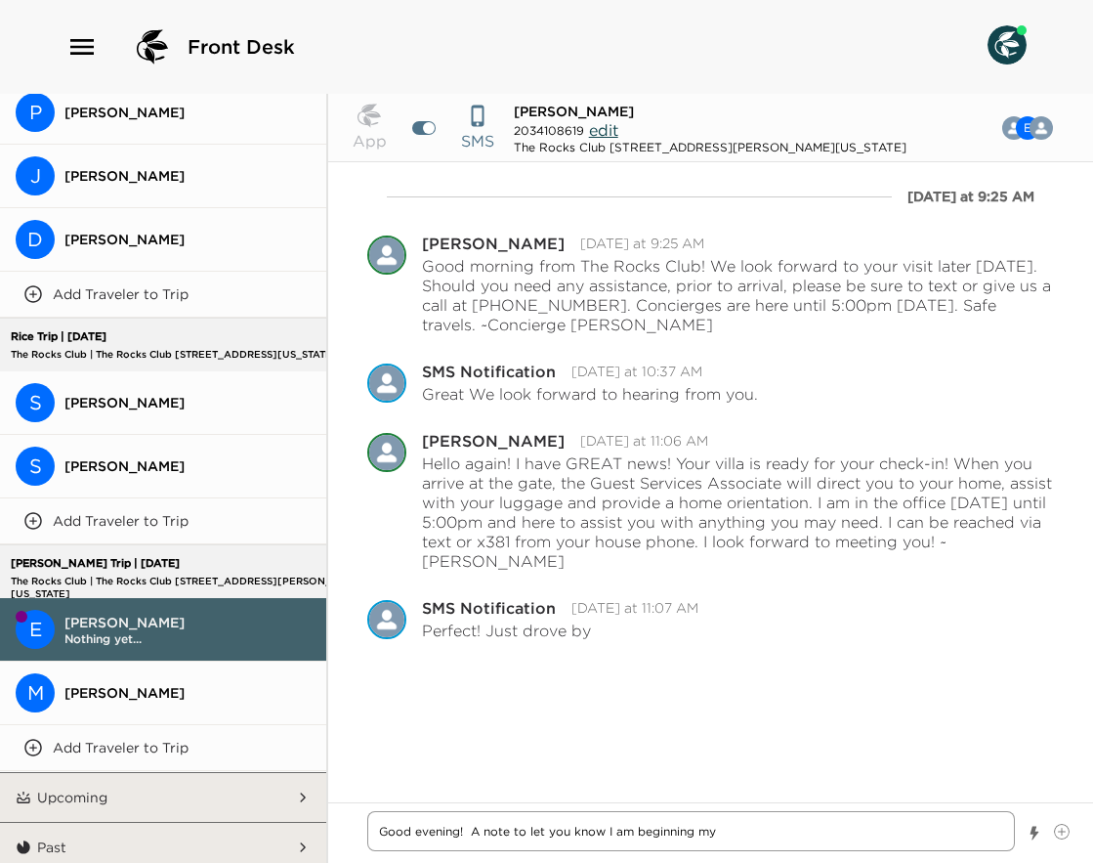
type textarea "x"
type textarea "Good evening! A note to let you know I am beginning my s"
type textarea "x"
type textarea "Good evening! A note to let you know I am beginning my sc"
type textarea "x"
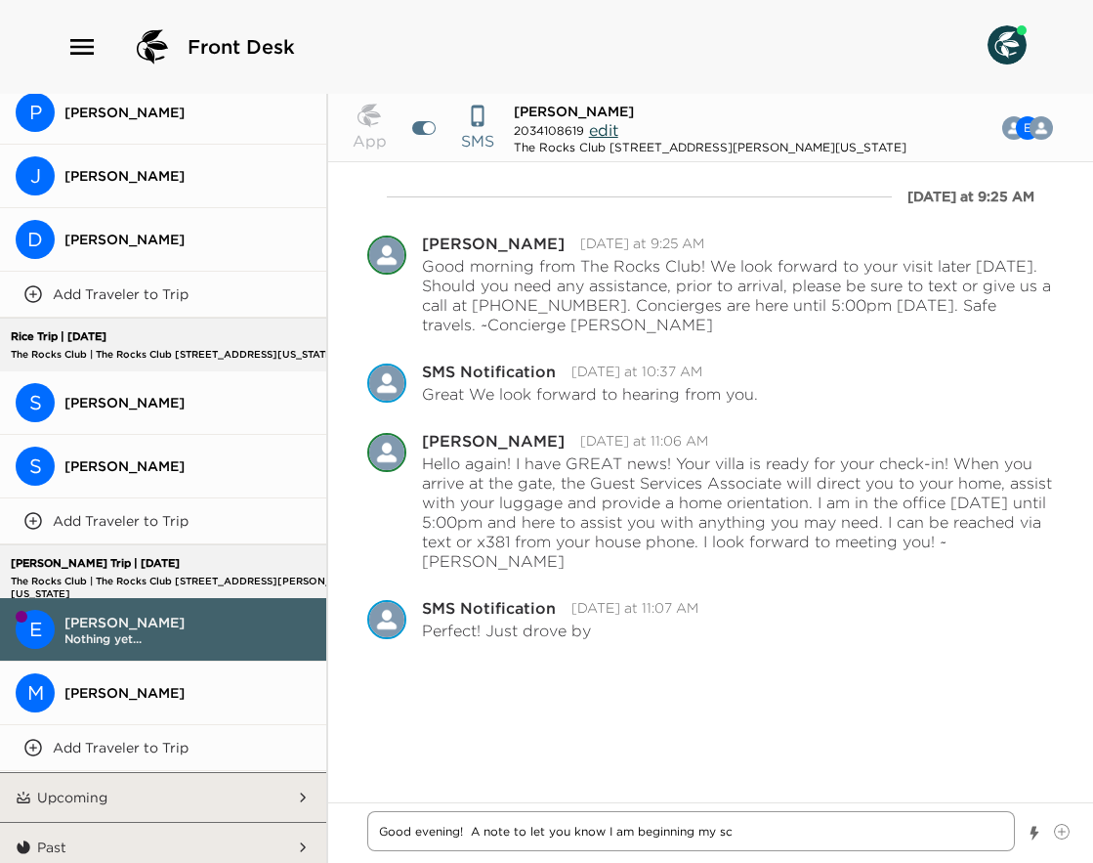
type textarea "Good evening! A note to let you know I am beginning my sch"
type textarea "x"
type textarea "Good evening! A note to let you know I am beginning my sche"
type textarea "x"
type textarea "Good evening! A note to let you know I am beginning my sched"
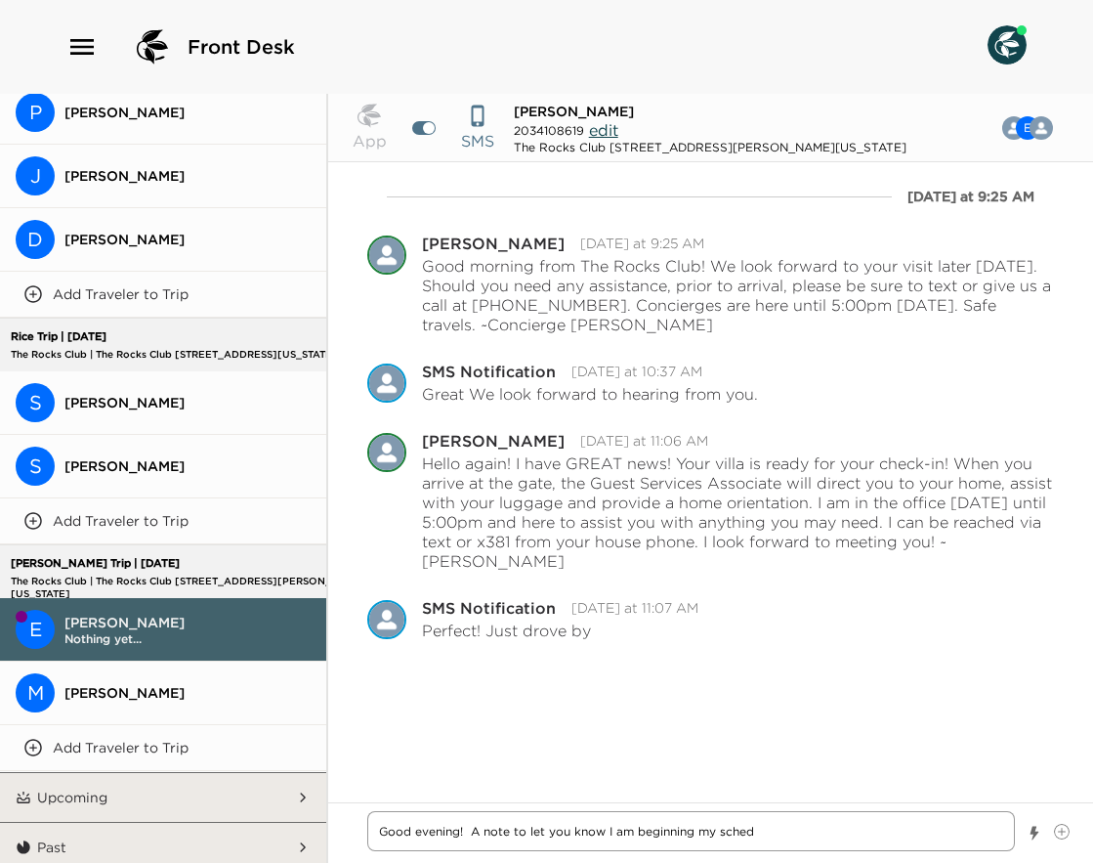
type textarea "x"
type textarea "Good evening! A note to let you know I am beginning my schedu"
type textarea "x"
type textarea "Good evening! A note to let you know I am beginning my schedul"
type textarea "x"
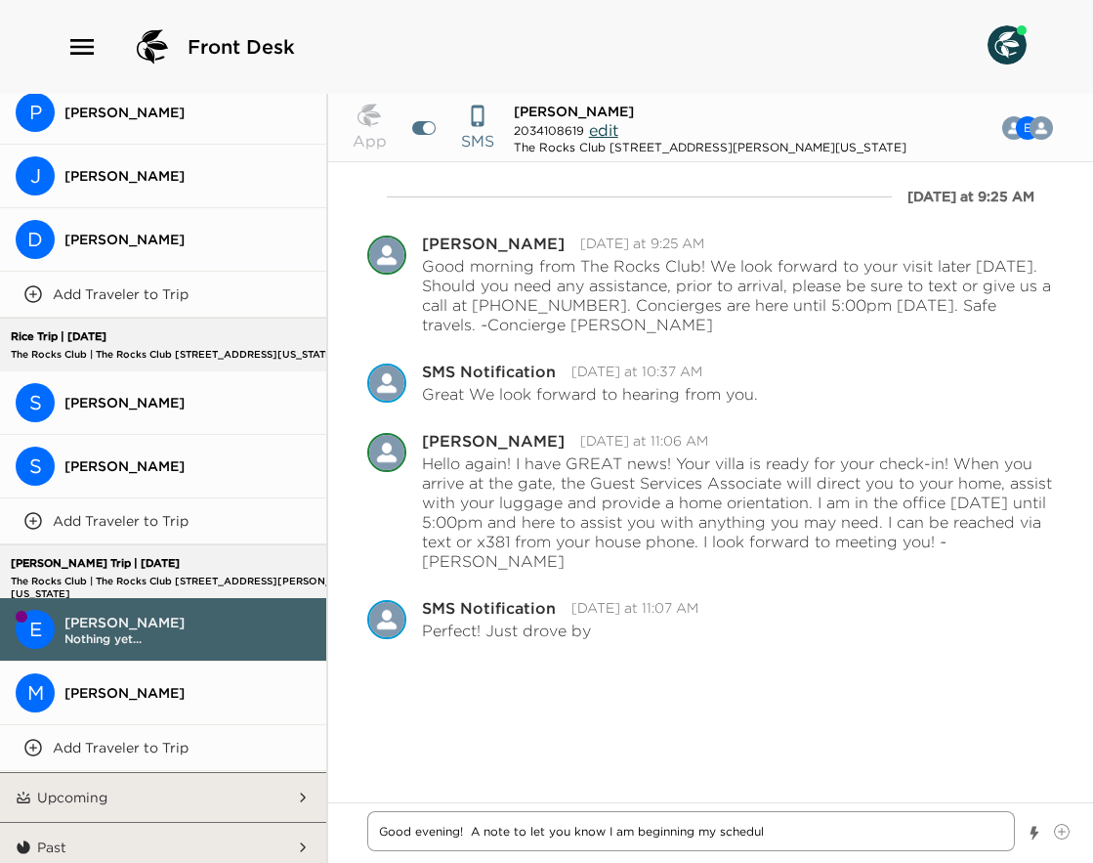
type textarea "Good evening! A note to let you know I am beginning my schedule"
type textarea "x"
type textarea "Good evening! A note to let you know I am beginning my scheduled"
type textarea "x"
type textarea "Good evening! A note to let you know I am beginning my scheduled"
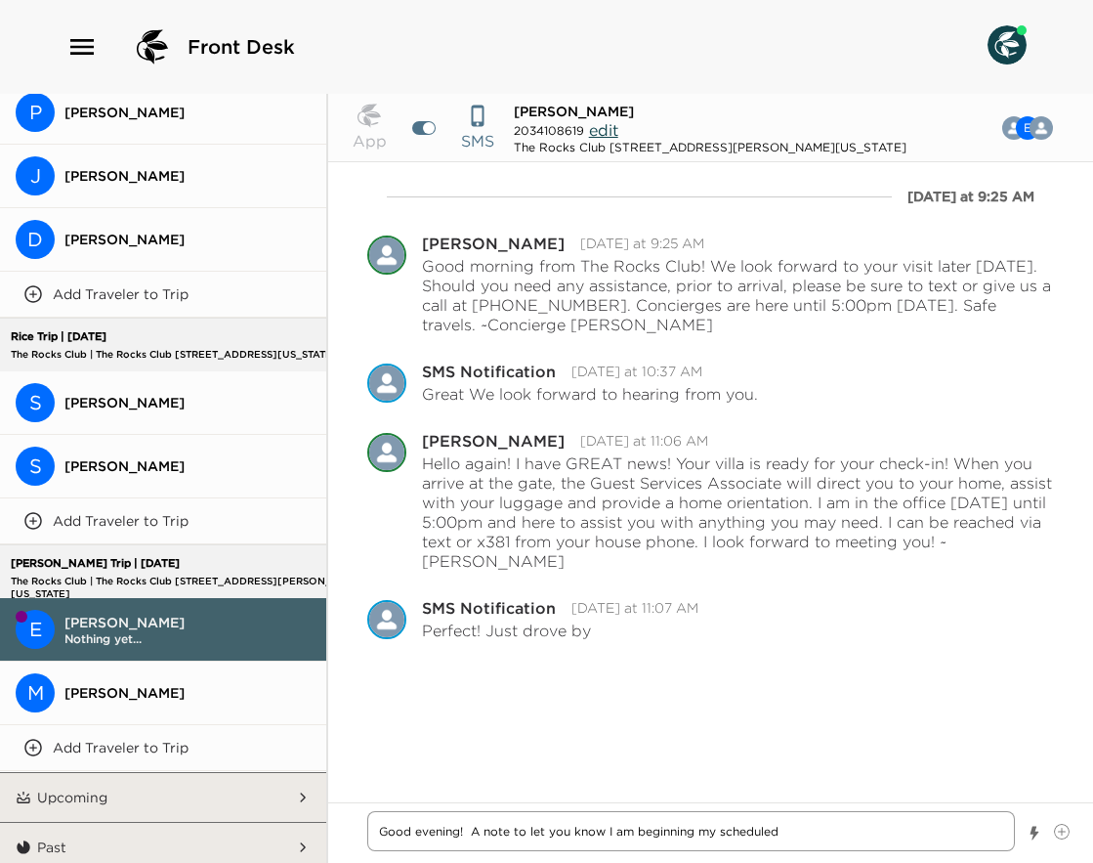
type textarea "x"
type textarea "Good evening! A note to let you know I am beginning my scheduled d"
type textarea "x"
type textarea "Good evening! A note to let you know I am beginning my scheduled da"
type textarea "x"
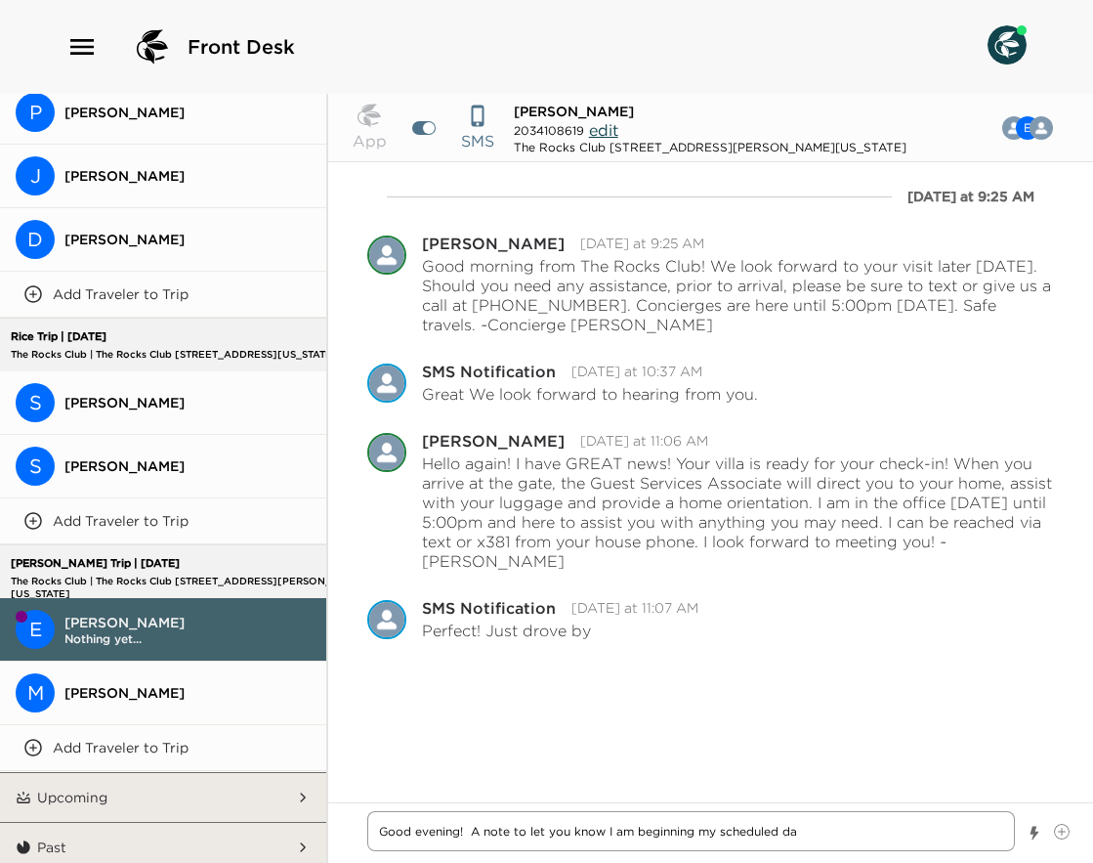
type textarea "Good evening! A note to let you know I am beginning my scheduled day"
type textarea "x"
type textarea "Good evening! A note to let you know I am beginning my scheduled days"
type textarea "x"
type textarea "Good evening! A note to let you know I am beginning my scheduled days"
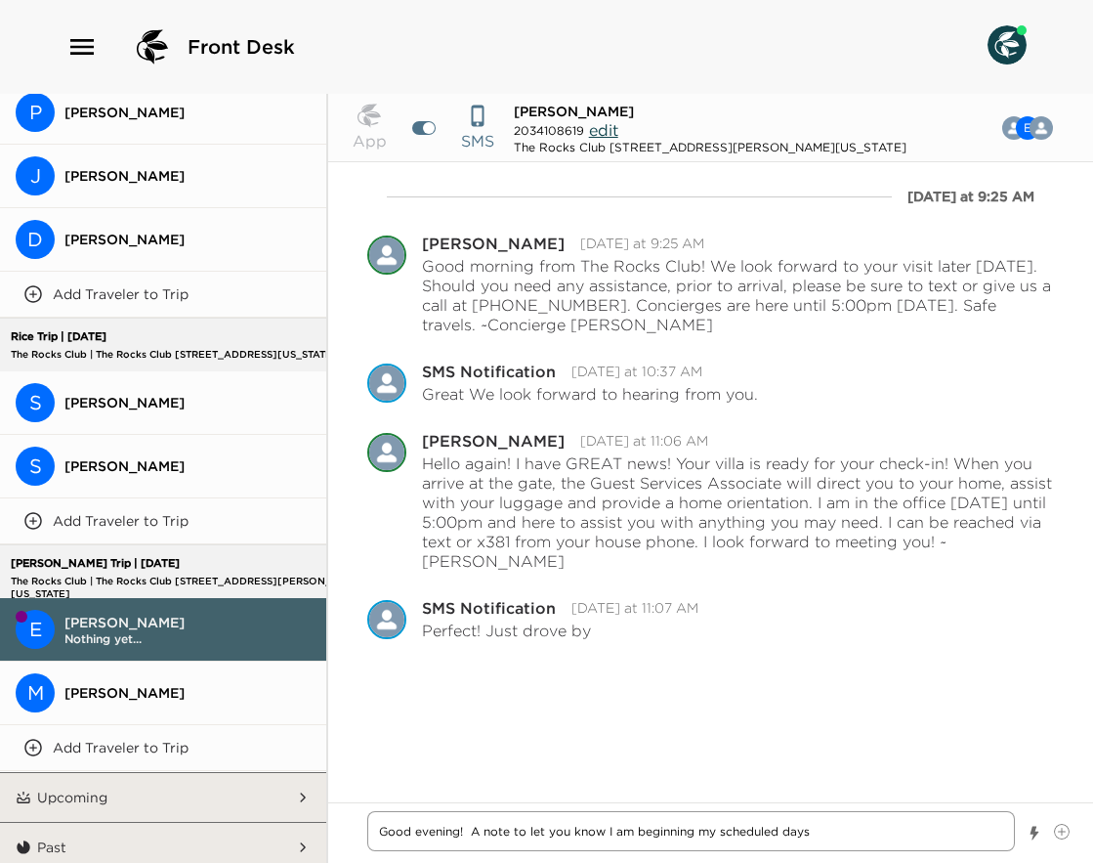
type textarea "x"
type textarea "Good evening! A note to let you know I am beginning my scheduled days o"
type textarea "x"
type textarea "Good evening! A note to let you know I am beginning my scheduled days of"
type textarea "x"
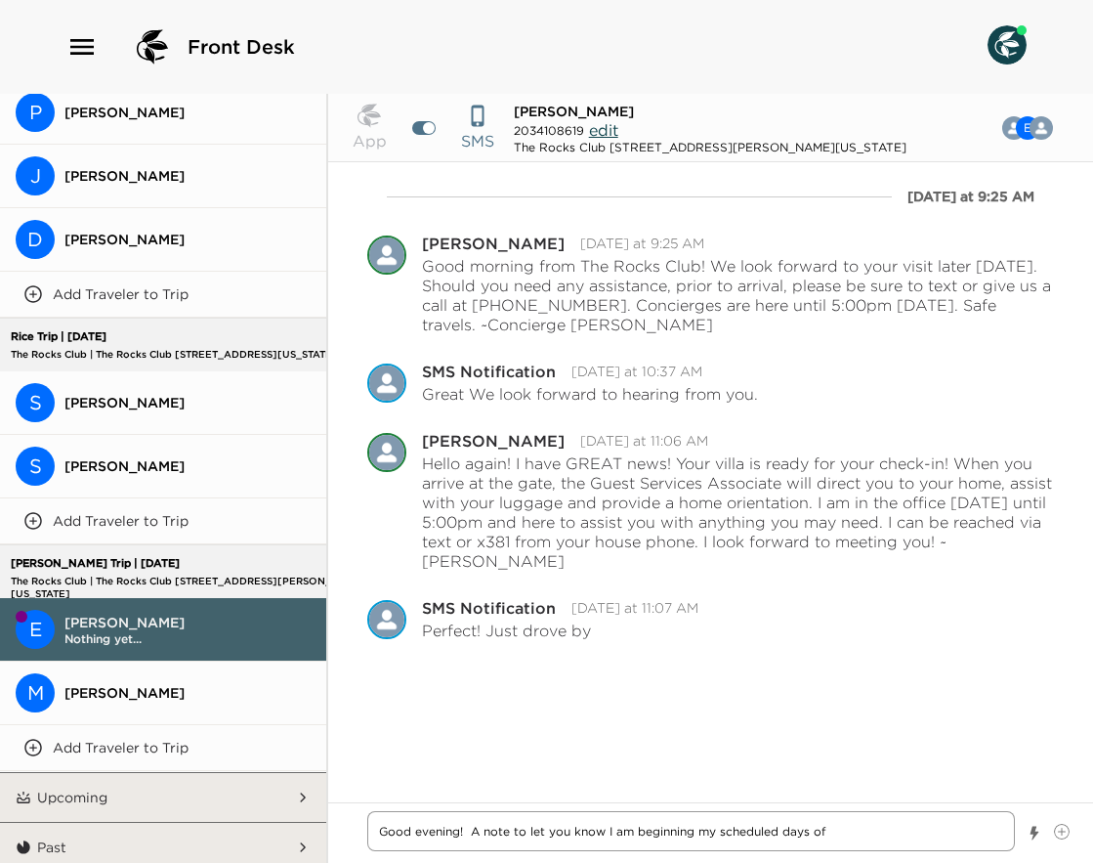
type textarea "Good evening! A note to let you know I am beginning my scheduled days off"
type textarea "x"
type textarea "Good evening! A note to let you know I am beginning my scheduled days off."
type textarea "x"
type textarea "Good evening! A note to let you know I am beginning my scheduled days off."
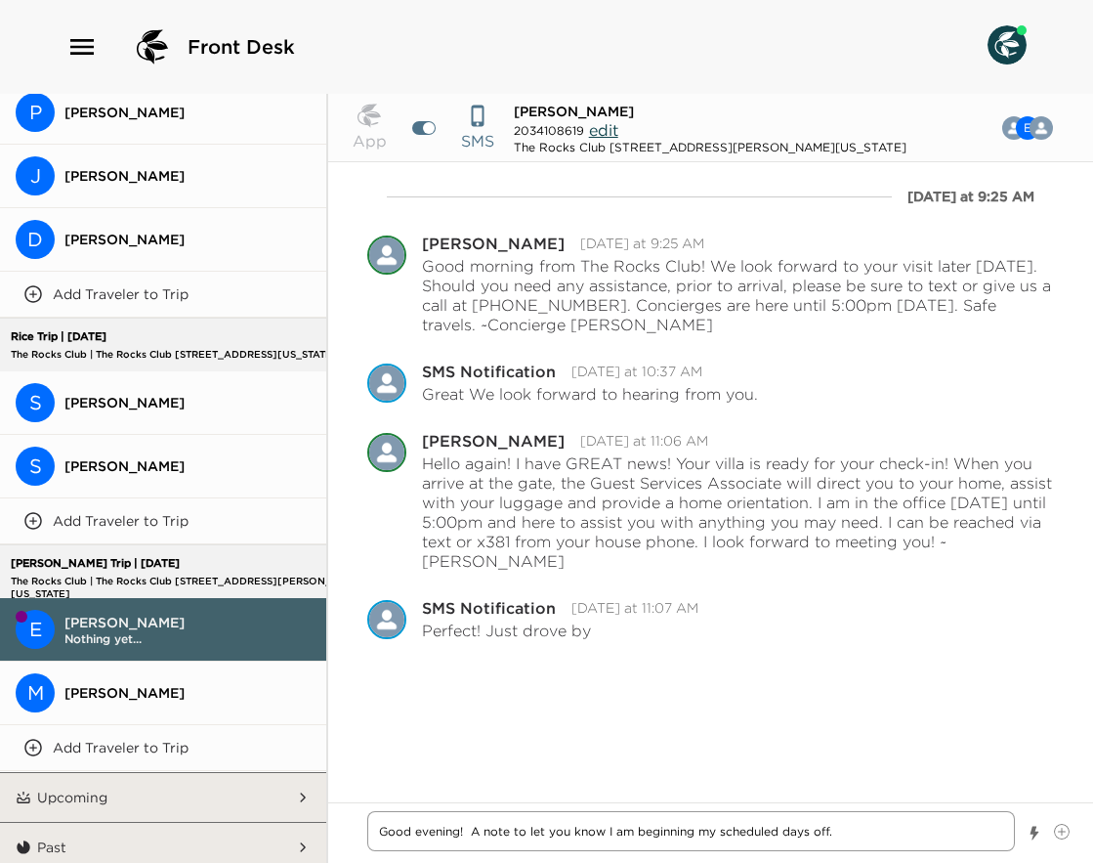
type textarea "x"
type textarea "Good evening! A note to let you know I am beginning my scheduled days off."
type textarea "x"
type textarea "Good evening! A note to let you know I am beginning my scheduled days off. S"
type textarea "x"
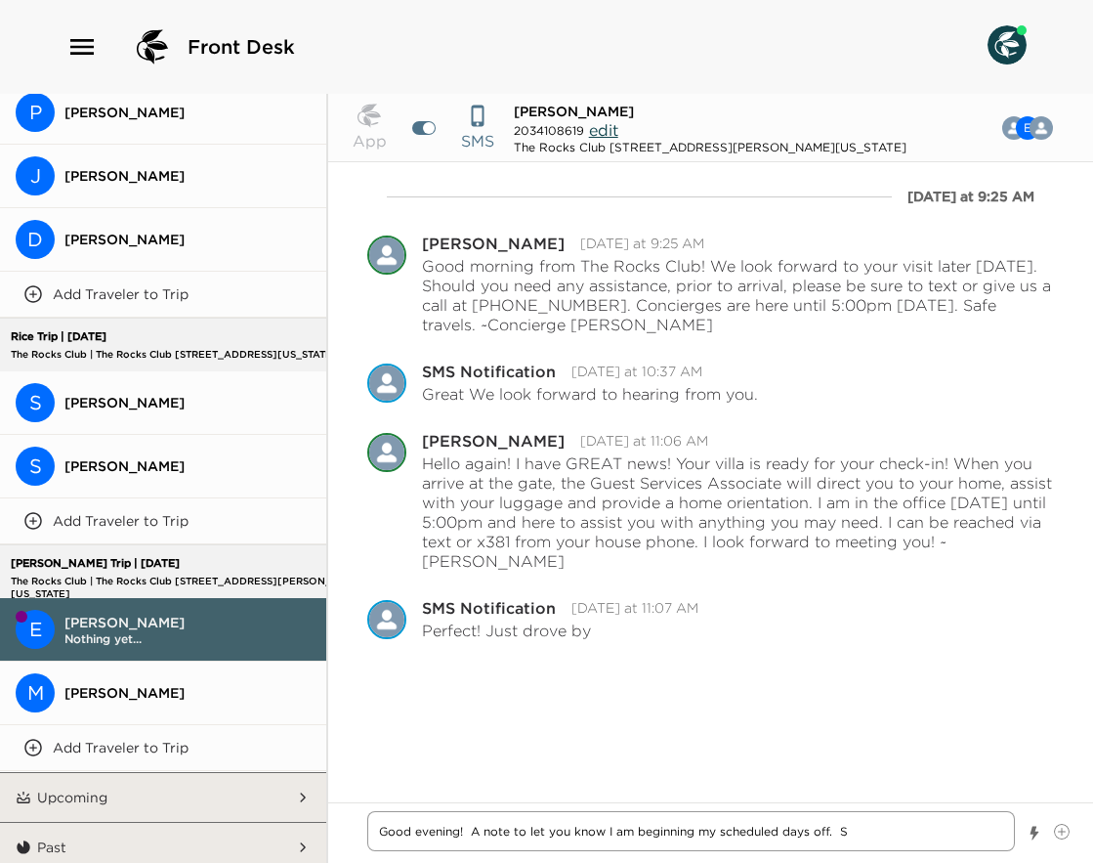
type textarea "Good evening! A note to let you know I am beginning my scheduled days off. Sh"
type textarea "x"
type textarea "Good evening! A note to let you know I am beginning my scheduled days off. Sho"
type textarea "x"
type textarea "Good evening! A note to let you know I am beginning my scheduled days off. Shou"
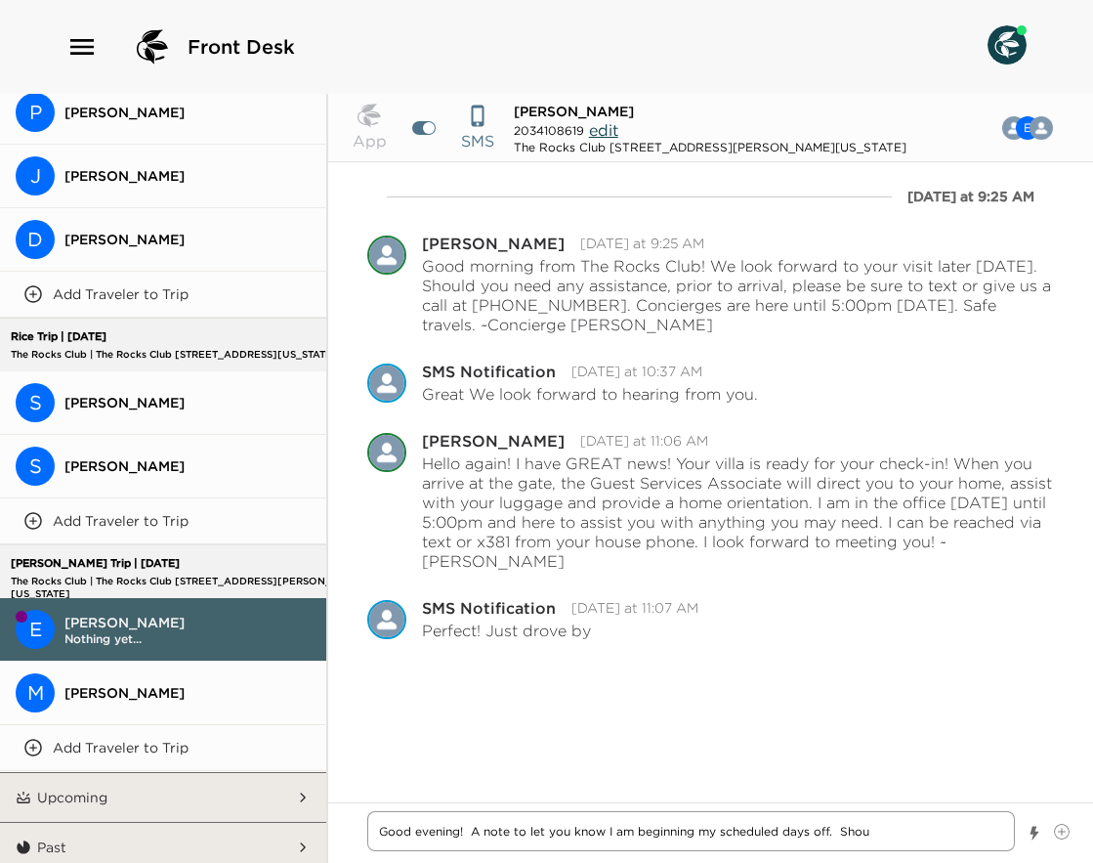
type textarea "x"
type textarea "Good evening! A note to let you know I am beginning my scheduled days off. [GEO…"
type textarea "x"
type textarea "Good evening! A note to let you know I am beginning my scheduled days off. Shou…"
type textarea "x"
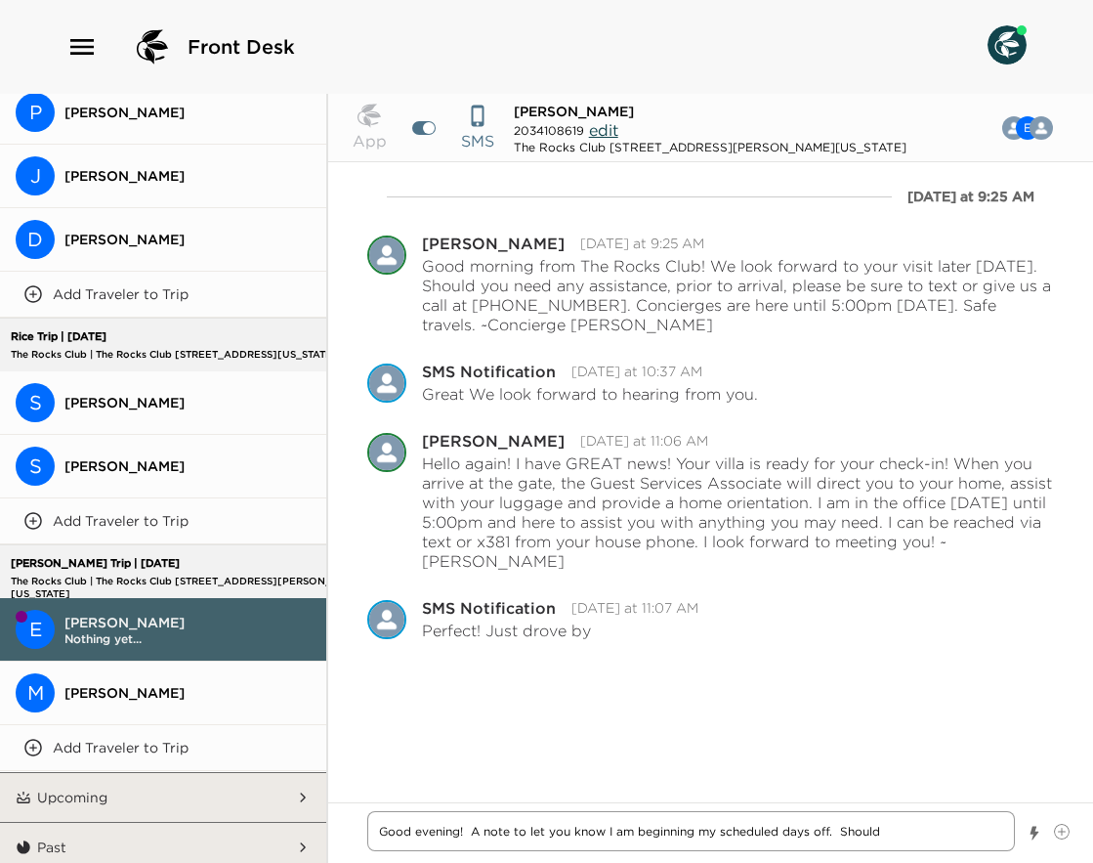
type textarea "Good evening! A note to let you know I am beginning my scheduled days off. Shou…"
type textarea "x"
type textarea "Good evening! A note to let you know I am beginning my scheduled days off. Shou…"
type textarea "x"
type textarea "Good evening! A note to let you know I am beginning my scheduled days off. Shou…"
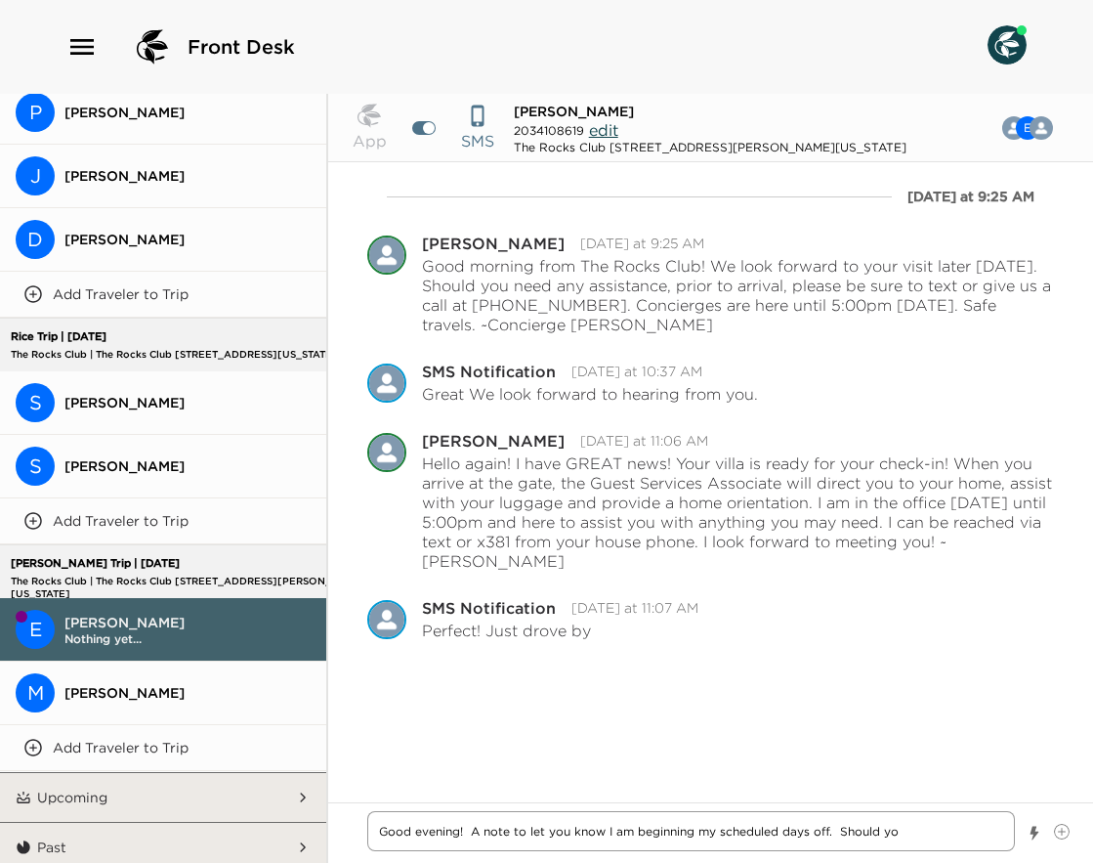
type textarea "x"
type textarea "Good evening! A note to let you know I am beginning my scheduled days off. Shou…"
type textarea "x"
type textarea "Good evening! A note to let you know I am beginning my scheduled days off. Shou…"
type textarea "x"
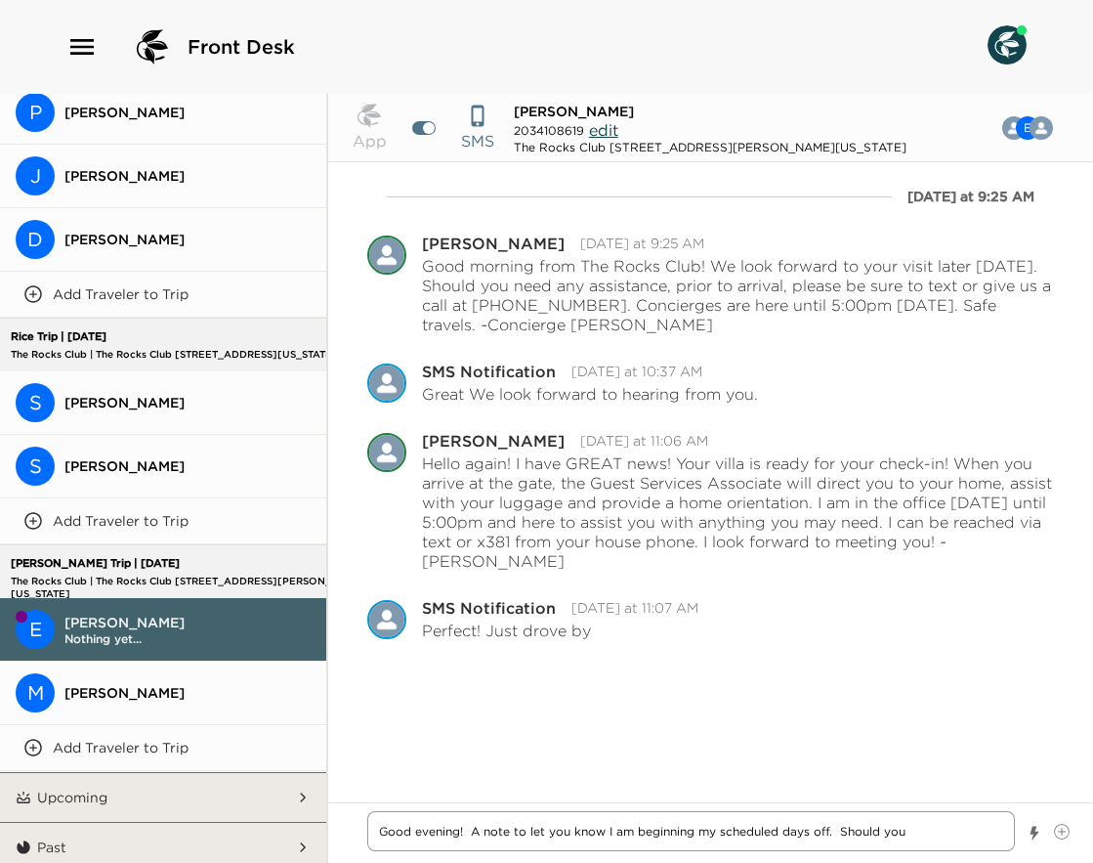
type textarea "Good evening! A note to let you know I am beginning my scheduled days off. Shou…"
type textarea "x"
type textarea "Good evening! A note to let you know I am beginning my scheduled days off. Shou…"
type textarea "x"
type textarea "Good evening! A note to let you know I am beginning my scheduled days off. Shou…"
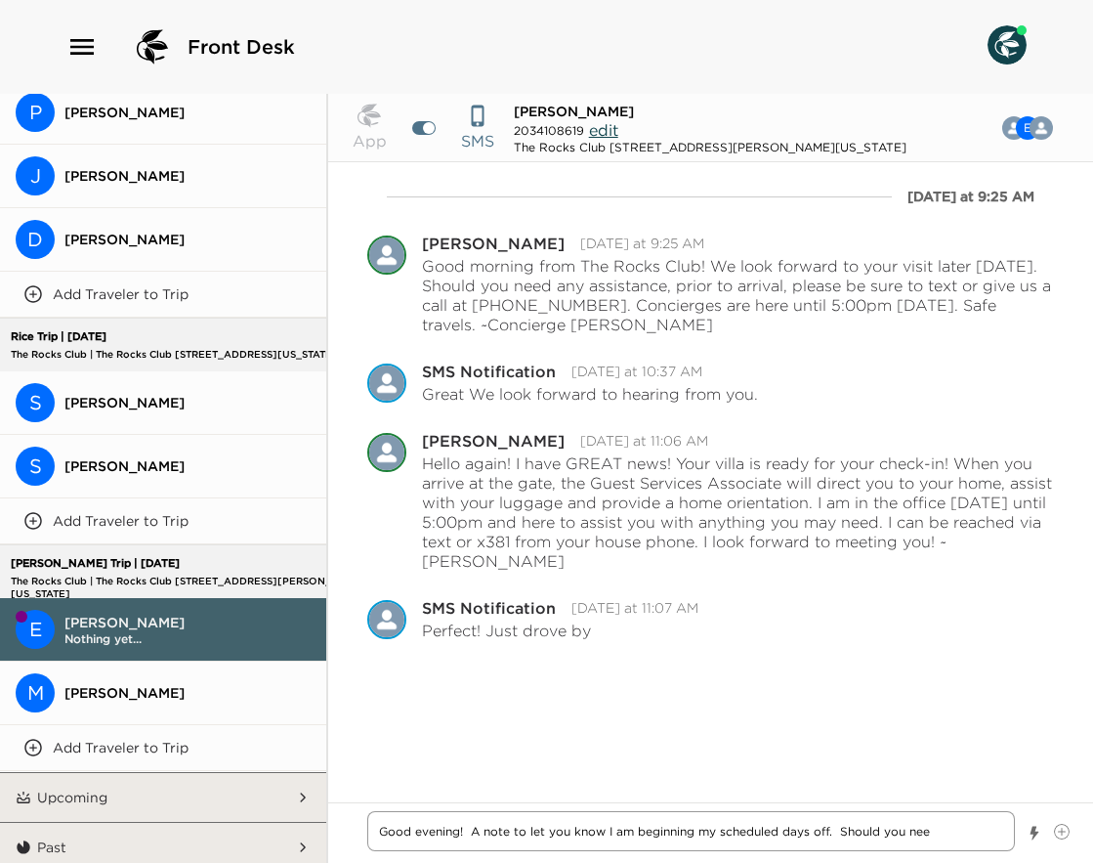
type textarea "x"
type textarea "Good evening! A note to let you know I am beginning my scheduled days off. Shou…"
type textarea "x"
type textarea "Good evening! A note to let you know I am beginning my scheduled days off. Shou…"
type textarea "x"
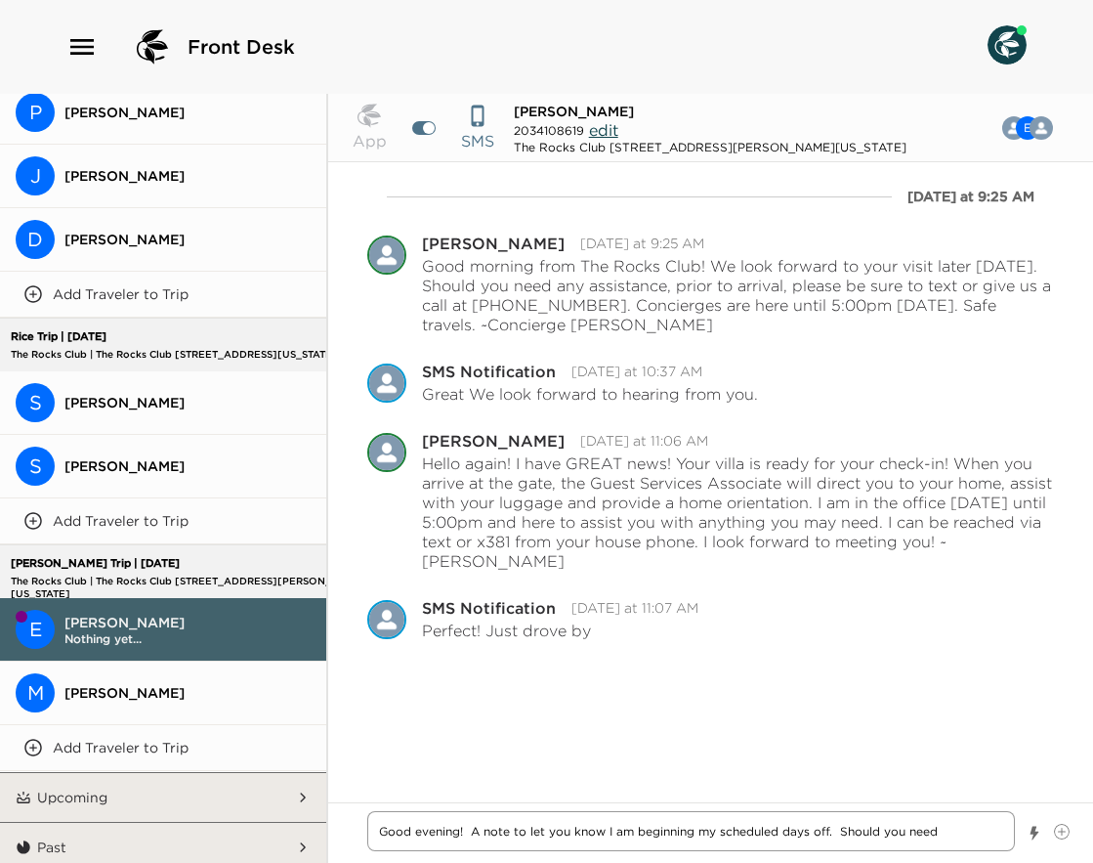
type textarea "Good evening! A note to let you know I am beginning my scheduled days off. Shou…"
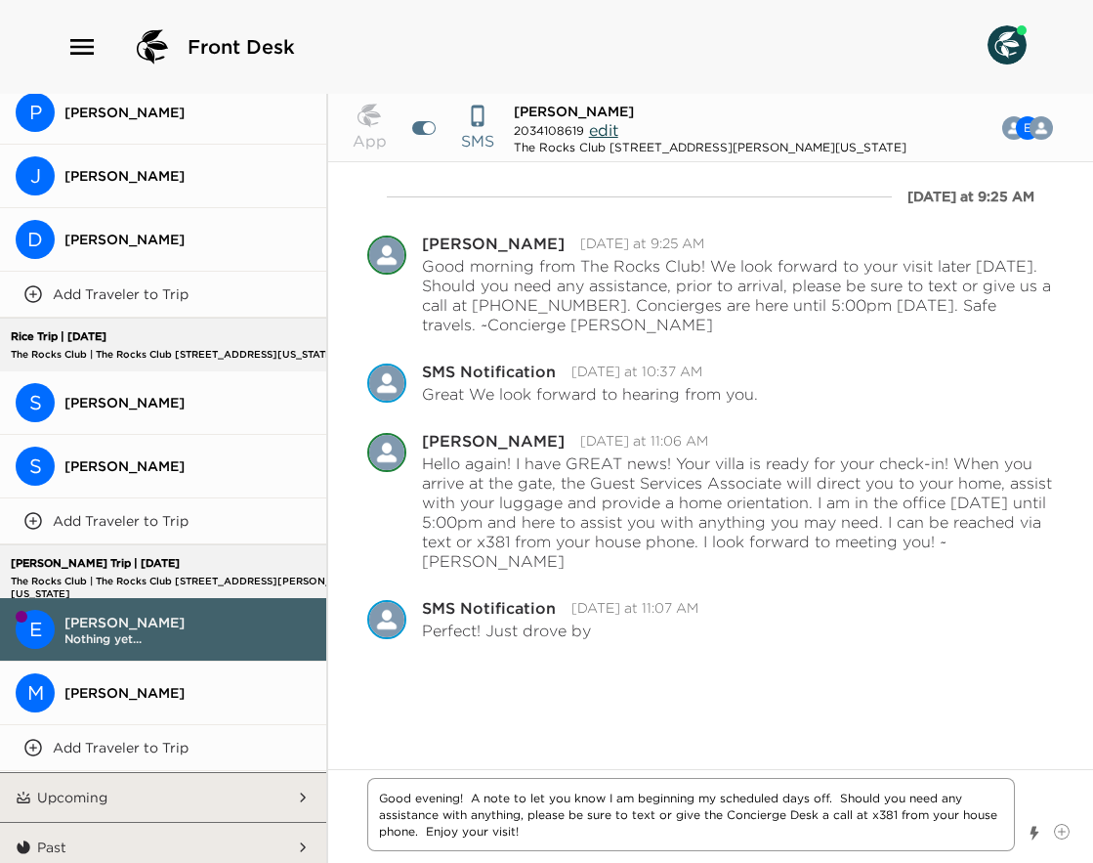
drag, startPoint x: 566, startPoint y: 836, endPoint x: 587, endPoint y: 828, distance: 23.2
click at [578, 829] on textarea "Good evening! A note to let you know I am beginning my scheduled days off. Shou…" at bounding box center [691, 814] width 648 height 73
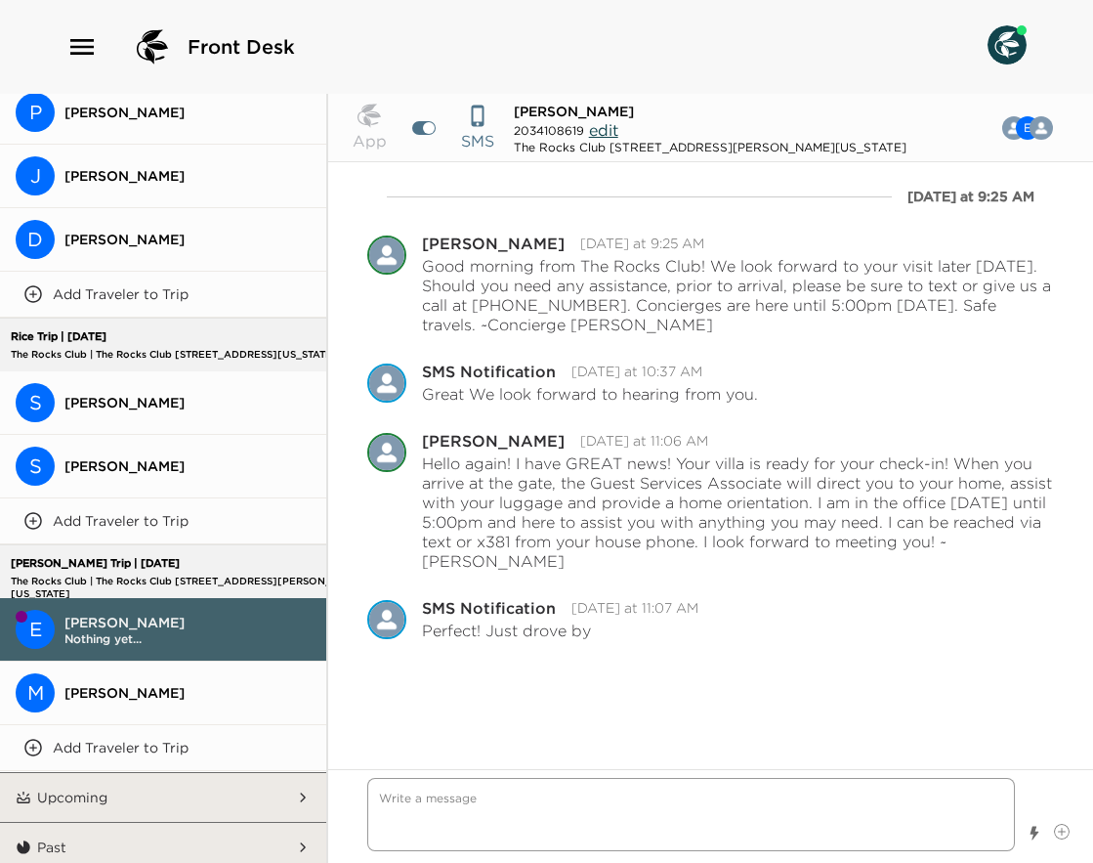
scroll to position [44, 0]
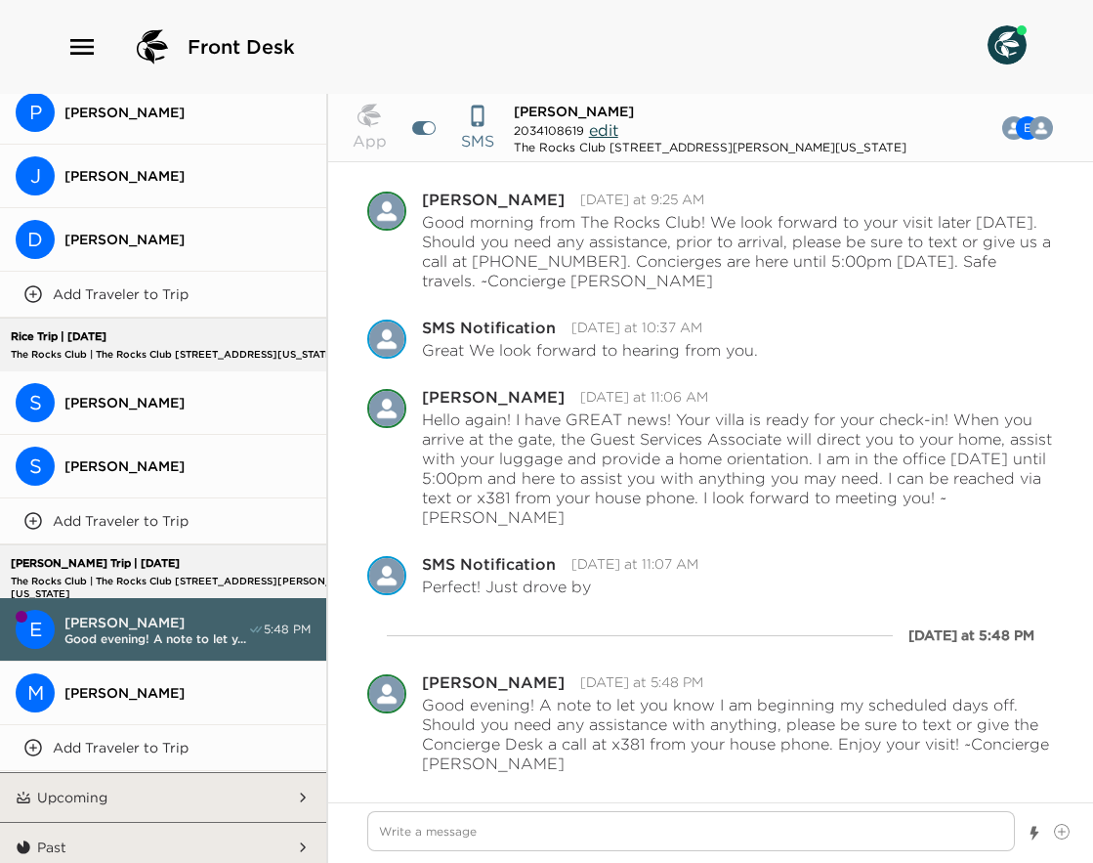
click at [191, 394] on span "[PERSON_NAME]" at bounding box center [187, 403] width 246 height 18
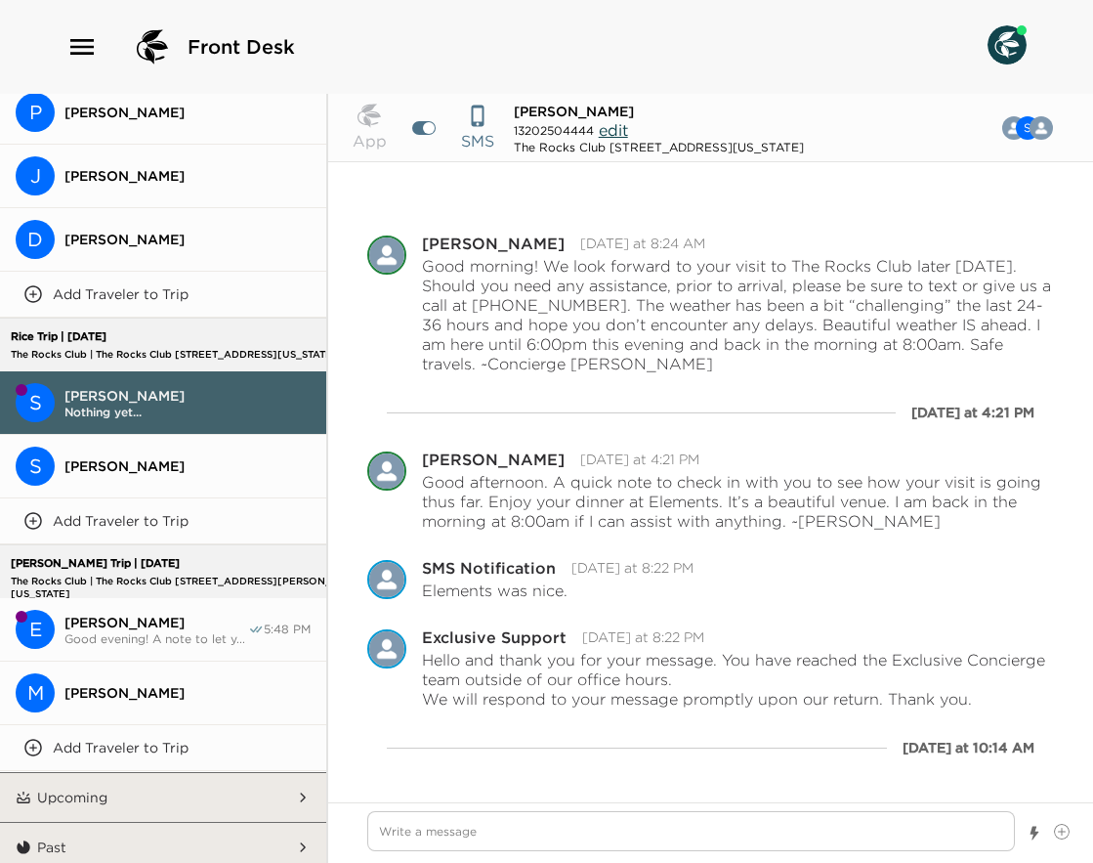
scroll to position [93, 0]
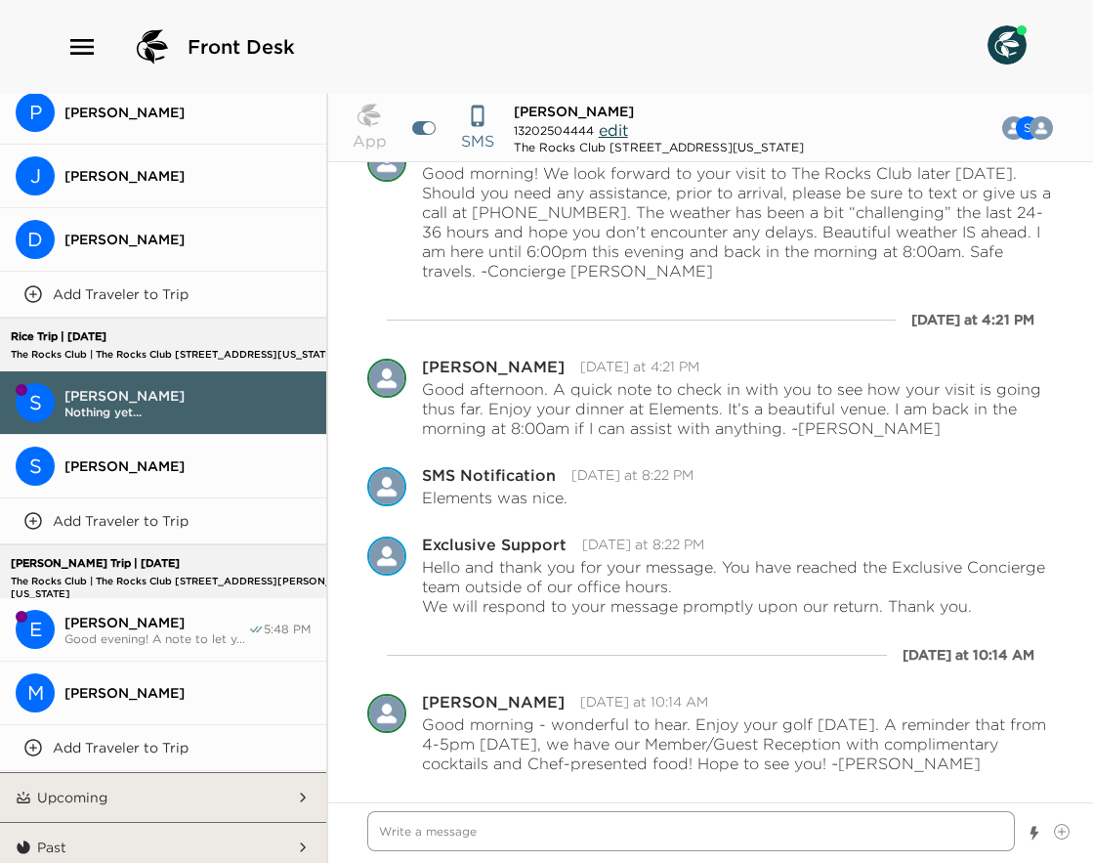
click at [532, 835] on textarea "Write a message" at bounding box center [691, 831] width 648 height 40
